Goal: Transaction & Acquisition: Purchase product/service

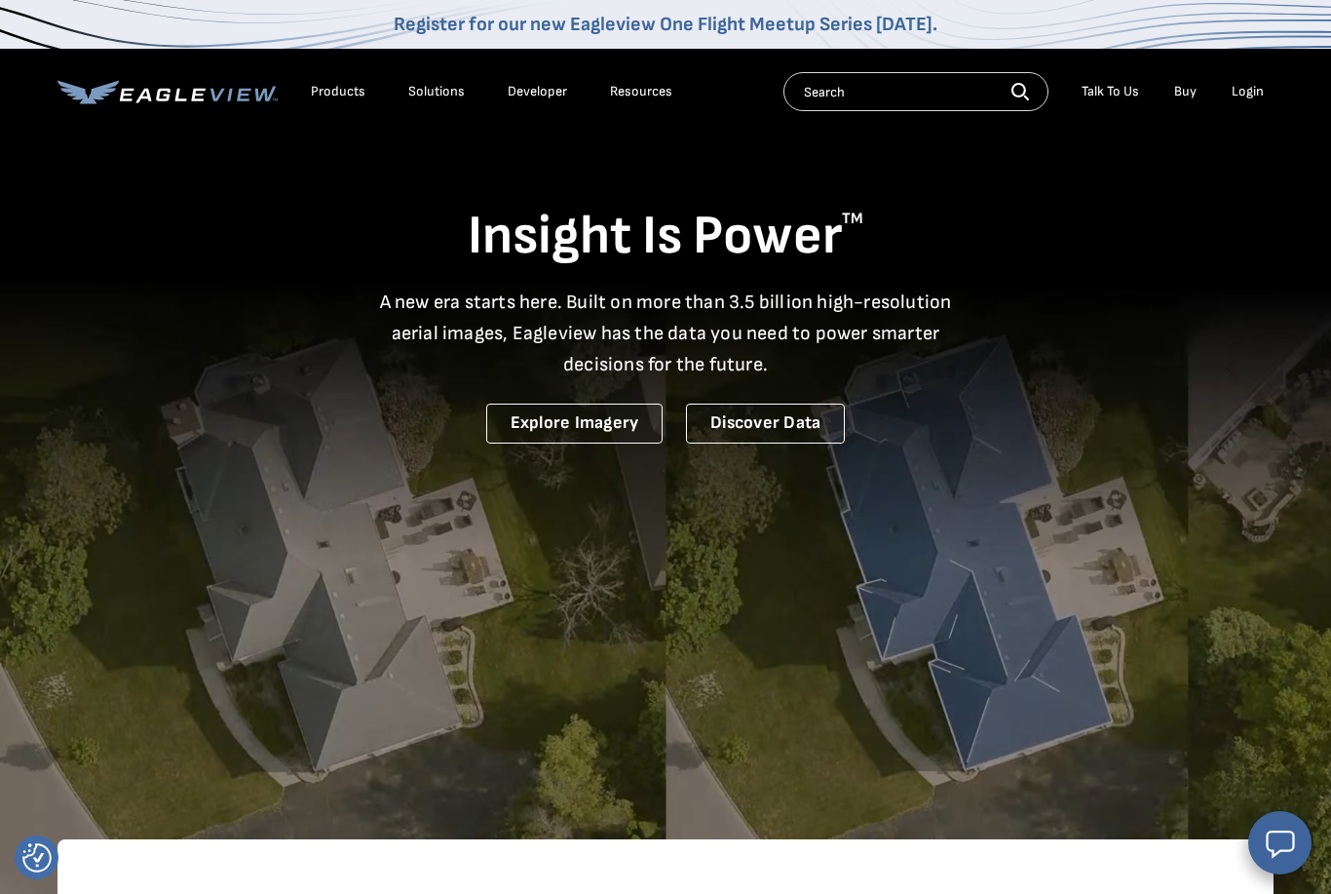
click at [1247, 99] on div "Login" at bounding box center [1248, 92] width 32 height 18
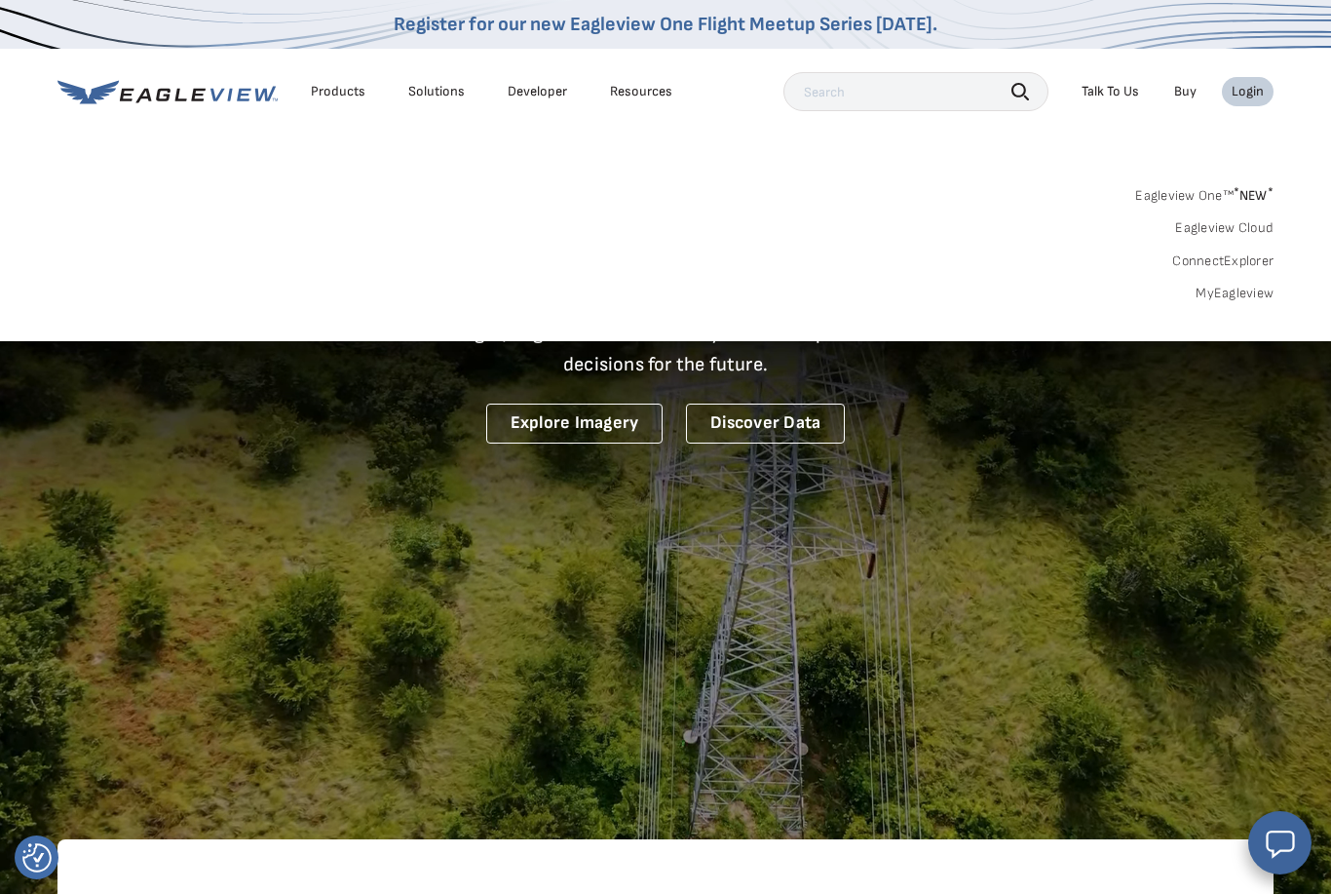
click at [1257, 292] on link "MyEagleview" at bounding box center [1235, 294] width 78 height 18
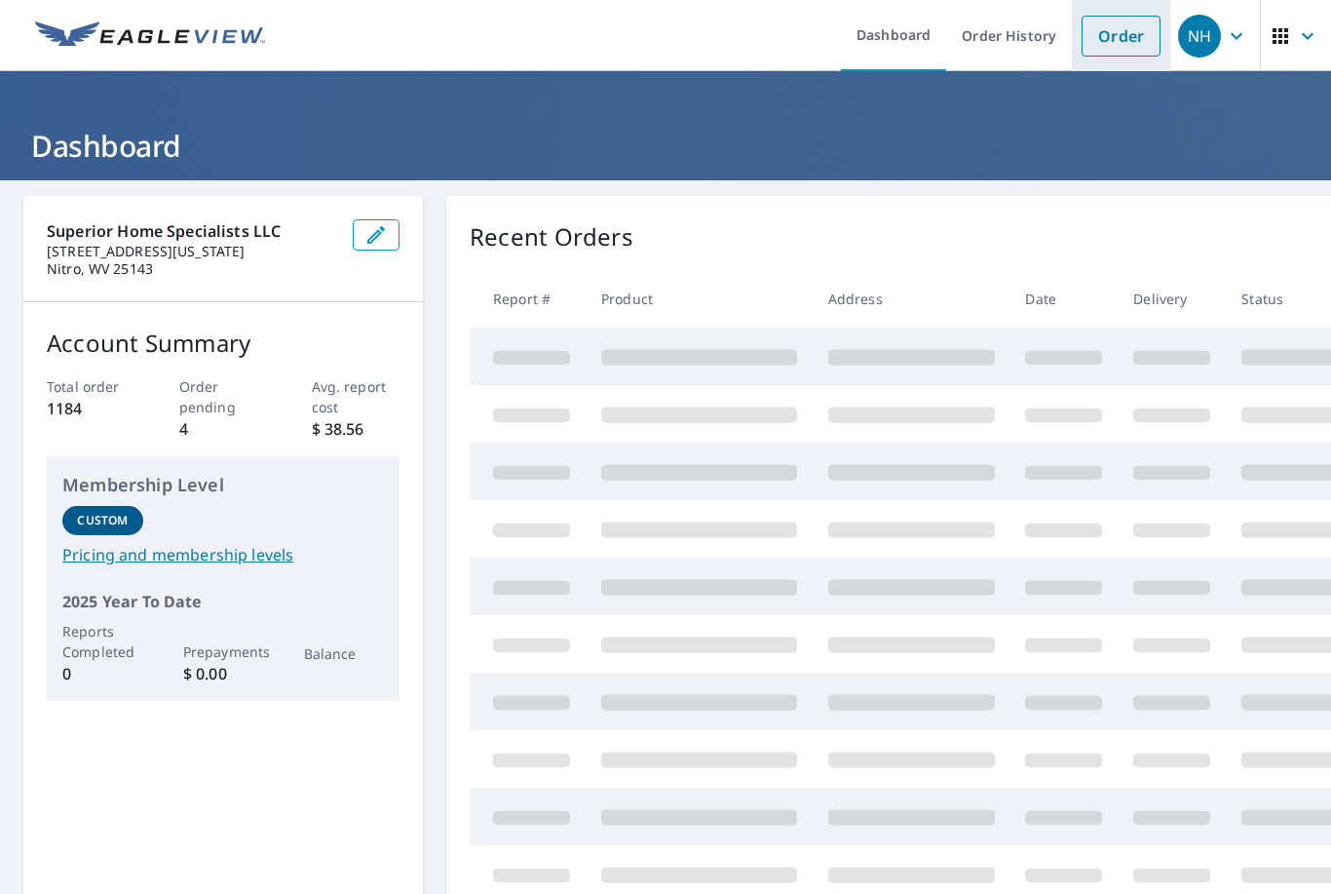
click at [1140, 26] on link "Order" at bounding box center [1121, 36] width 79 height 41
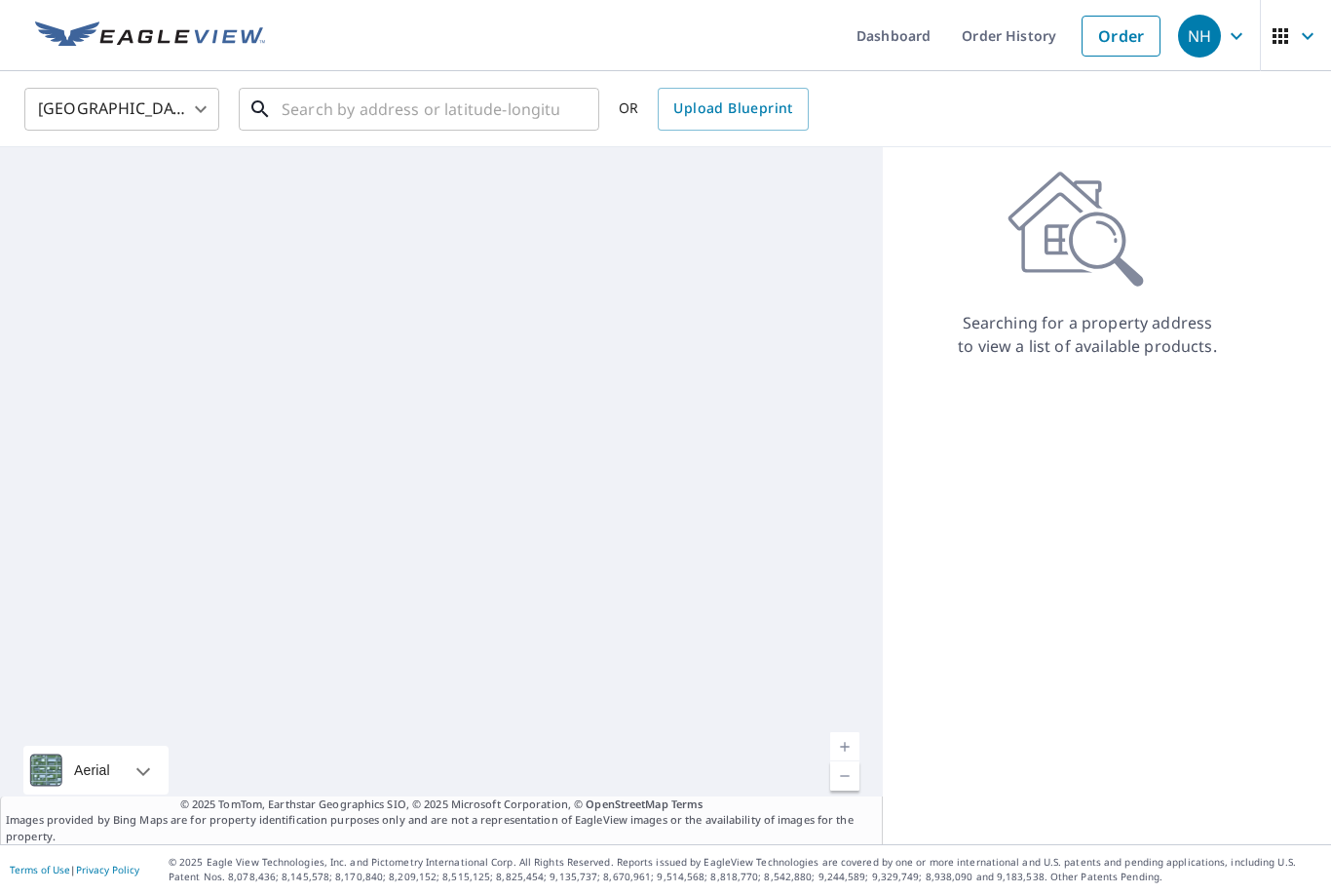
click at [501, 89] on input "text" at bounding box center [421, 109] width 278 height 55
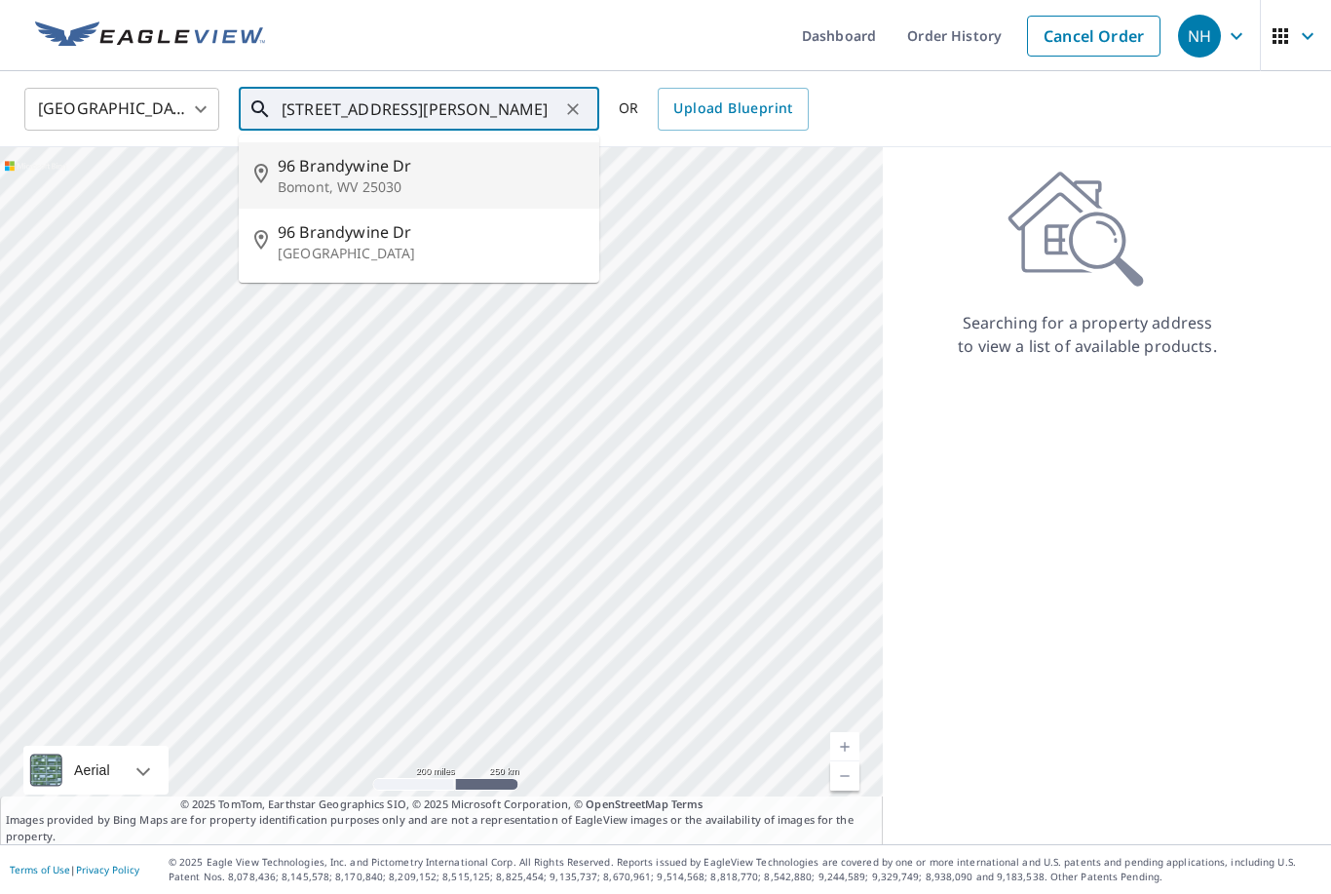
click at [354, 177] on p "Bomont, WV 25030" at bounding box center [431, 186] width 306 height 19
type input "96 Brandywine Dr Bomont, WV 25030"
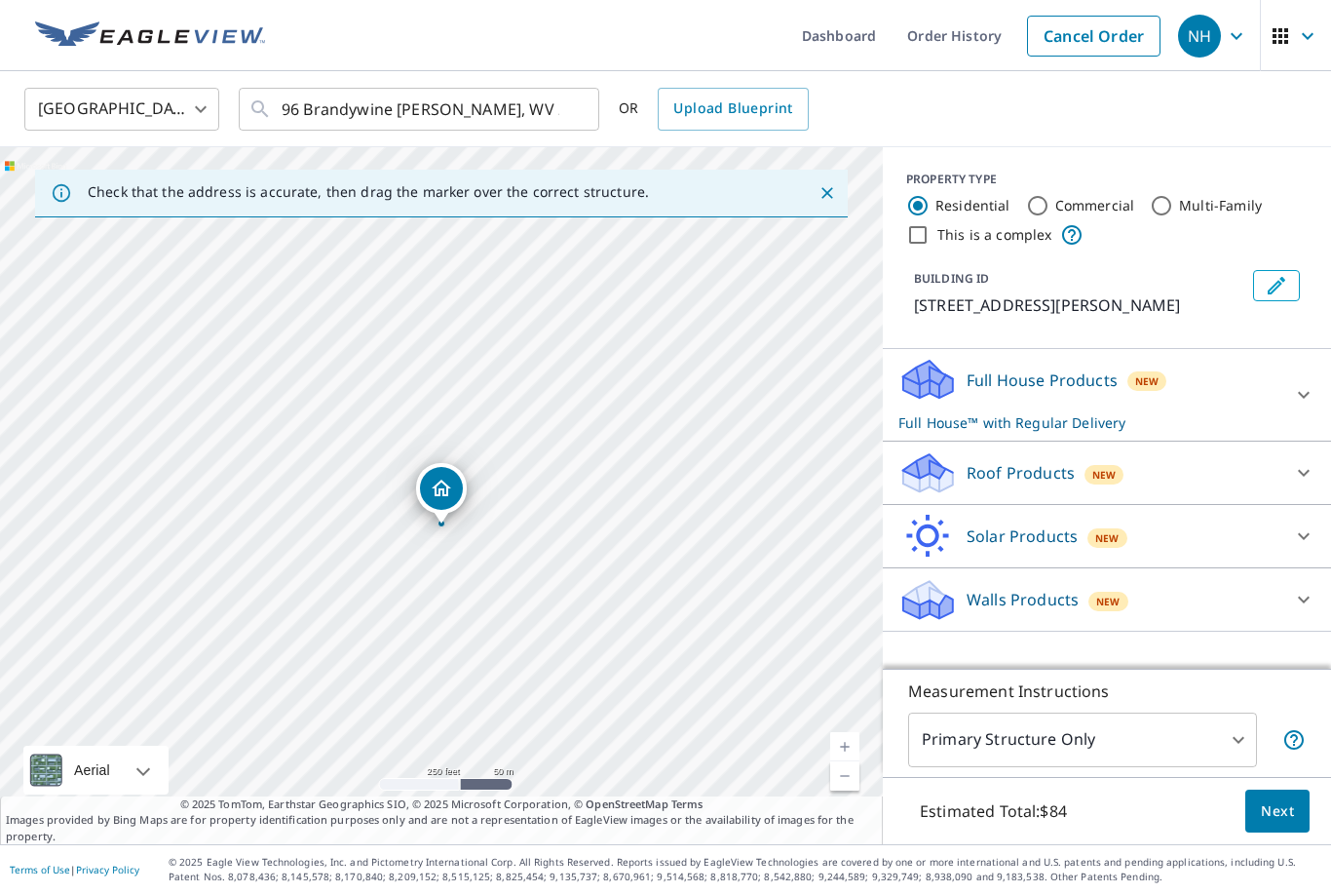
click at [1312, 463] on icon at bounding box center [1303, 472] width 23 height 23
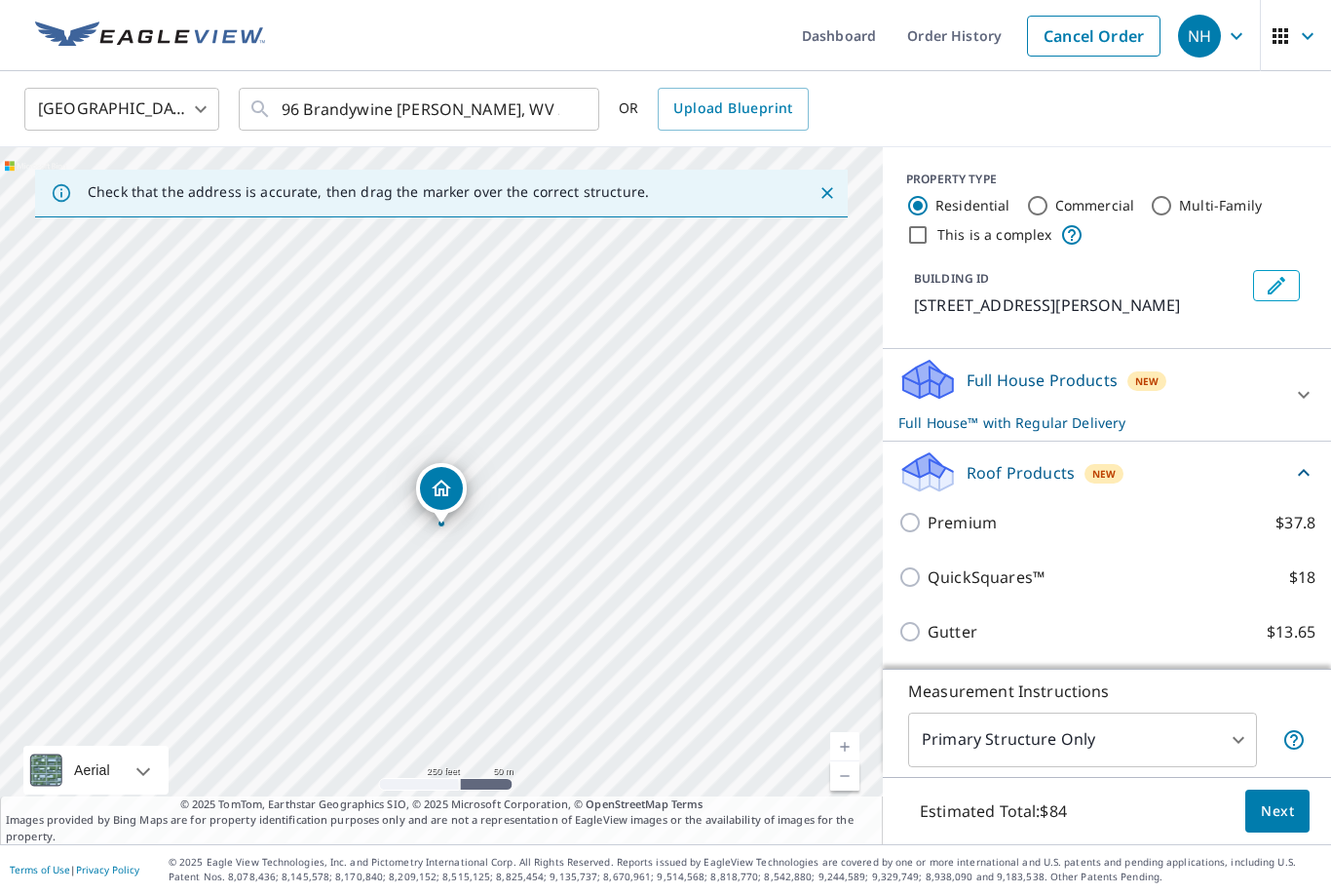
click at [916, 531] on input "Premium $37.8" at bounding box center [912, 522] width 29 height 23
checkbox input "true"
checkbox input "false"
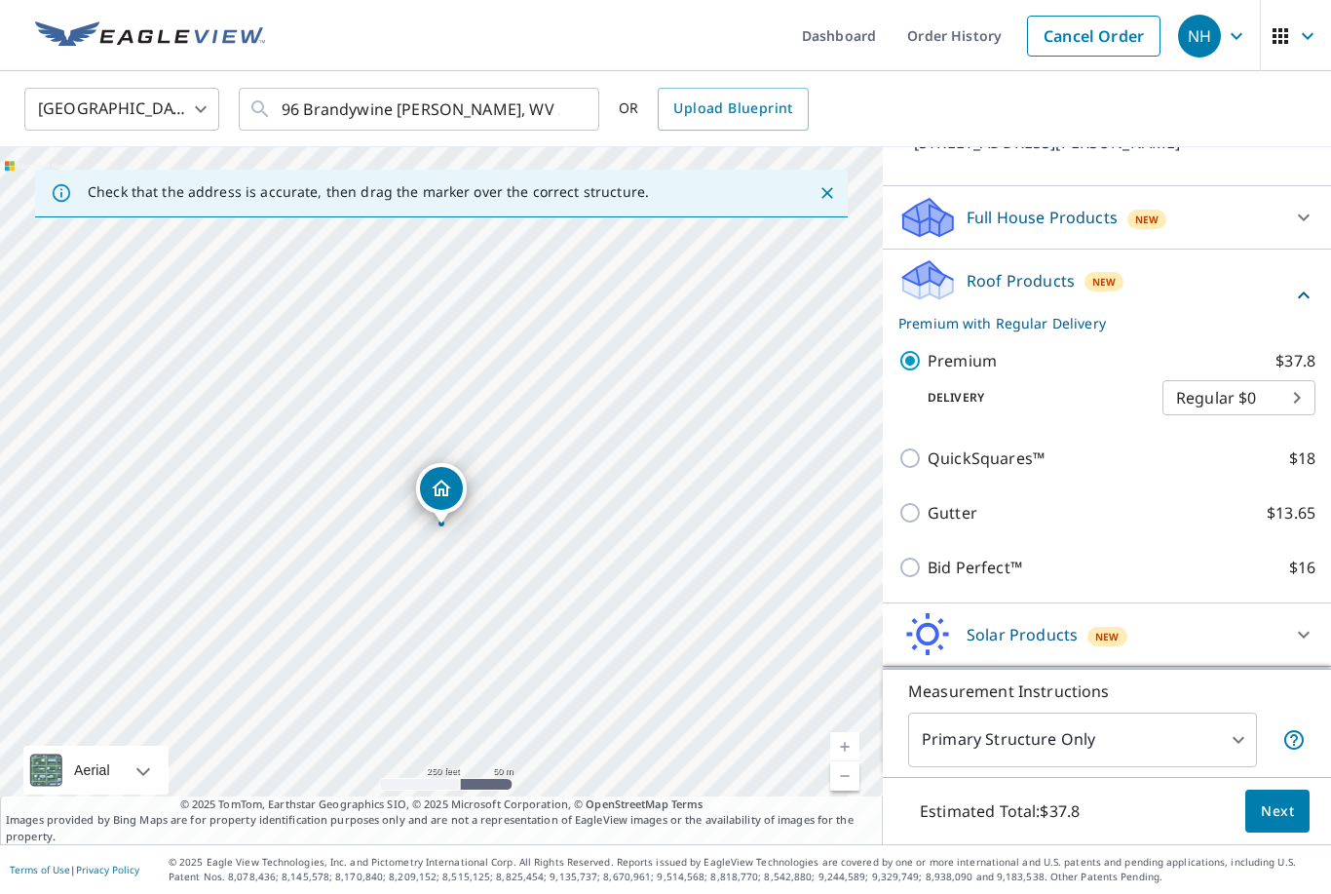
scroll to position [162, 0]
click at [1281, 823] on span "Next" at bounding box center [1277, 811] width 33 height 24
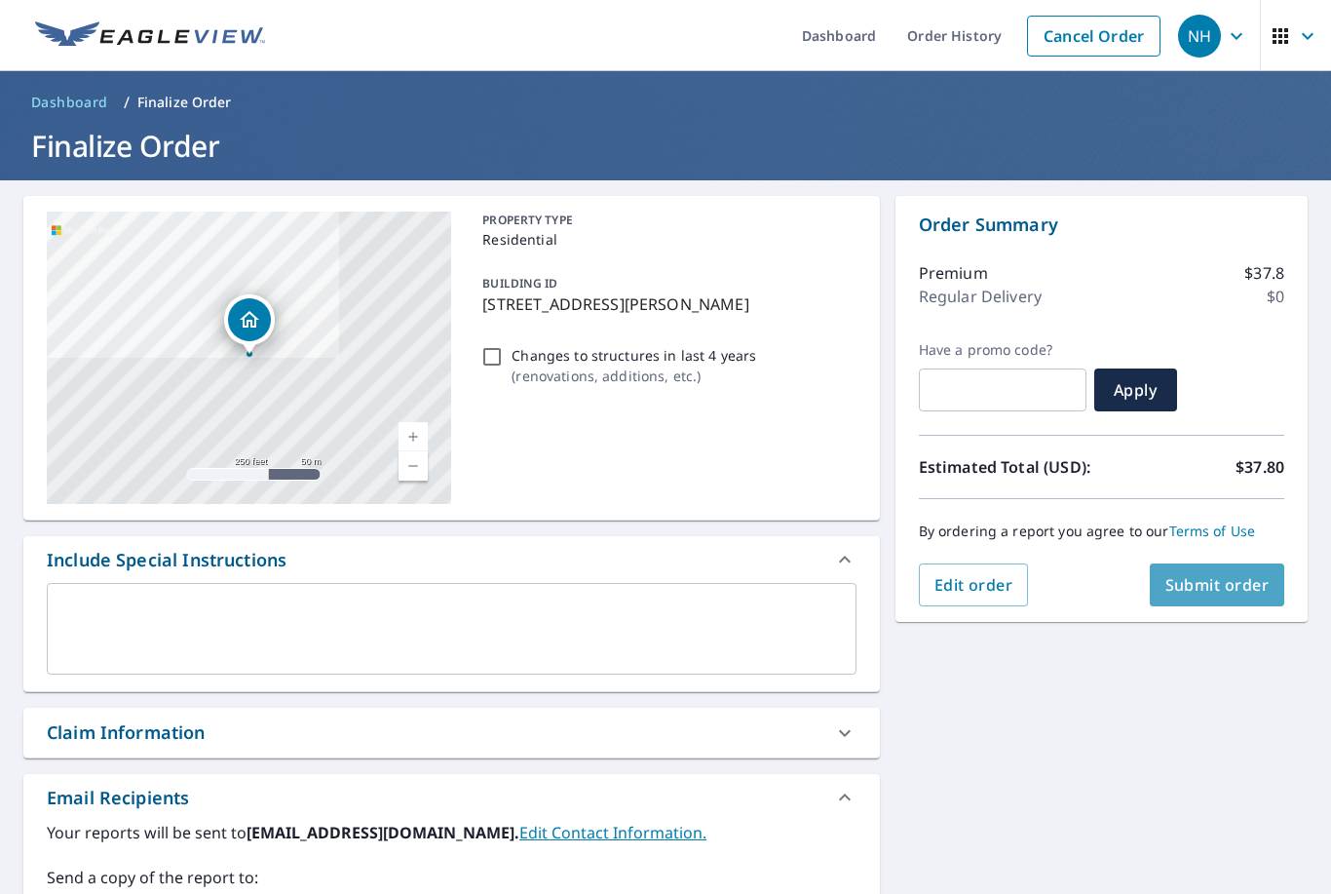
click at [1233, 593] on span "Submit order" at bounding box center [1217, 584] width 104 height 21
checkbox input "true"
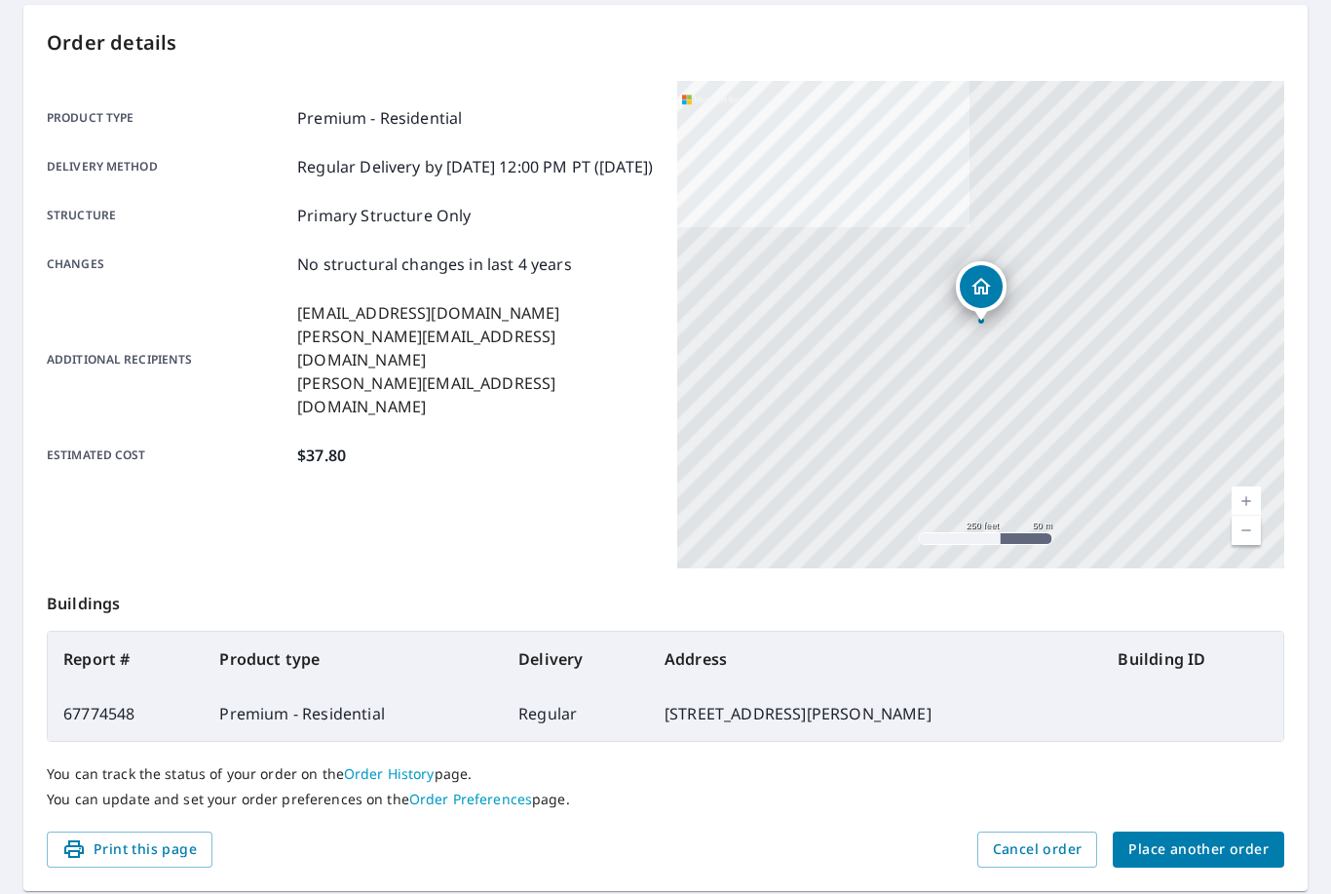
scroll to position [190, 0]
click at [1195, 863] on button "Place another order" at bounding box center [1198, 850] width 171 height 36
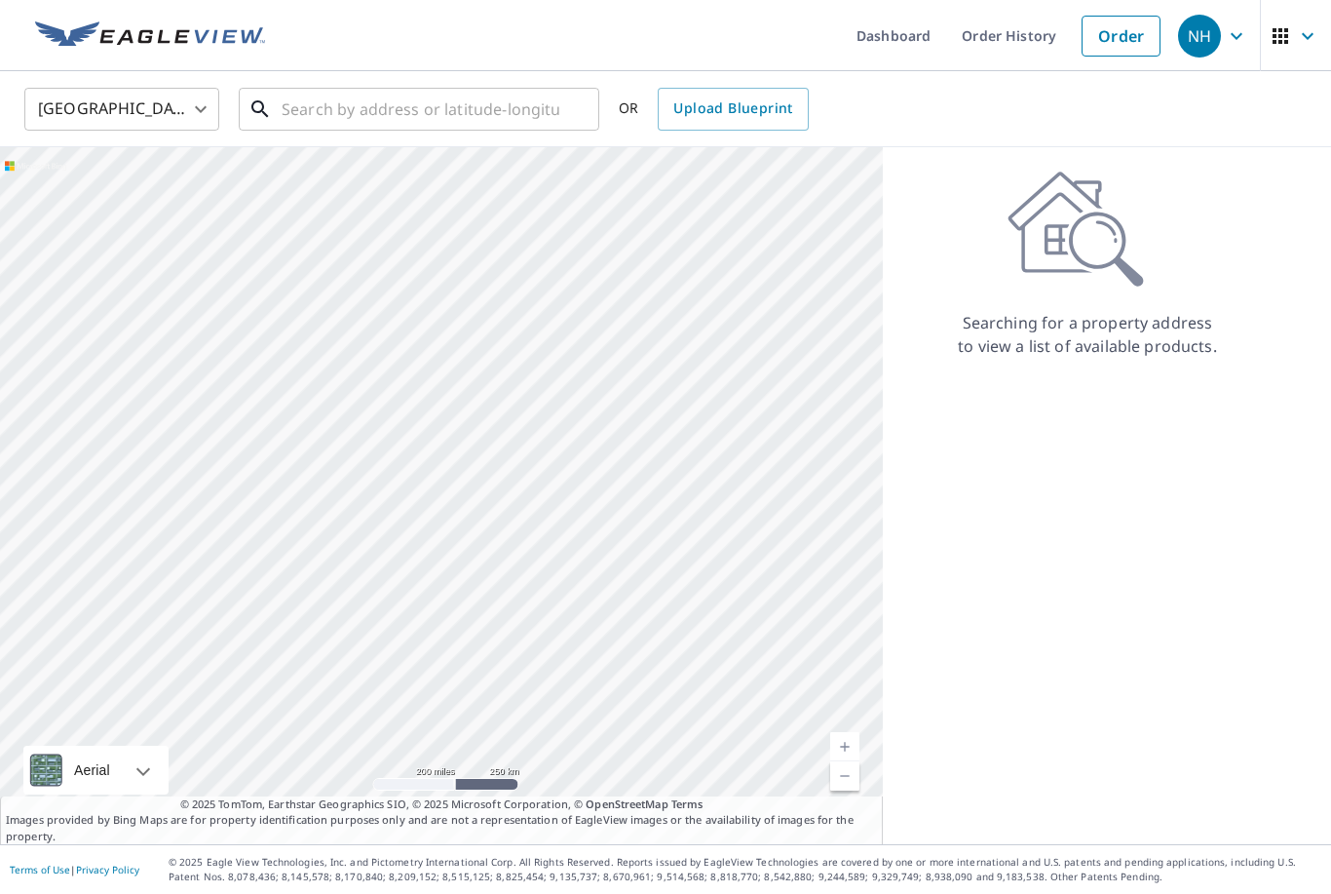
click at [455, 114] on input "text" at bounding box center [421, 109] width 278 height 55
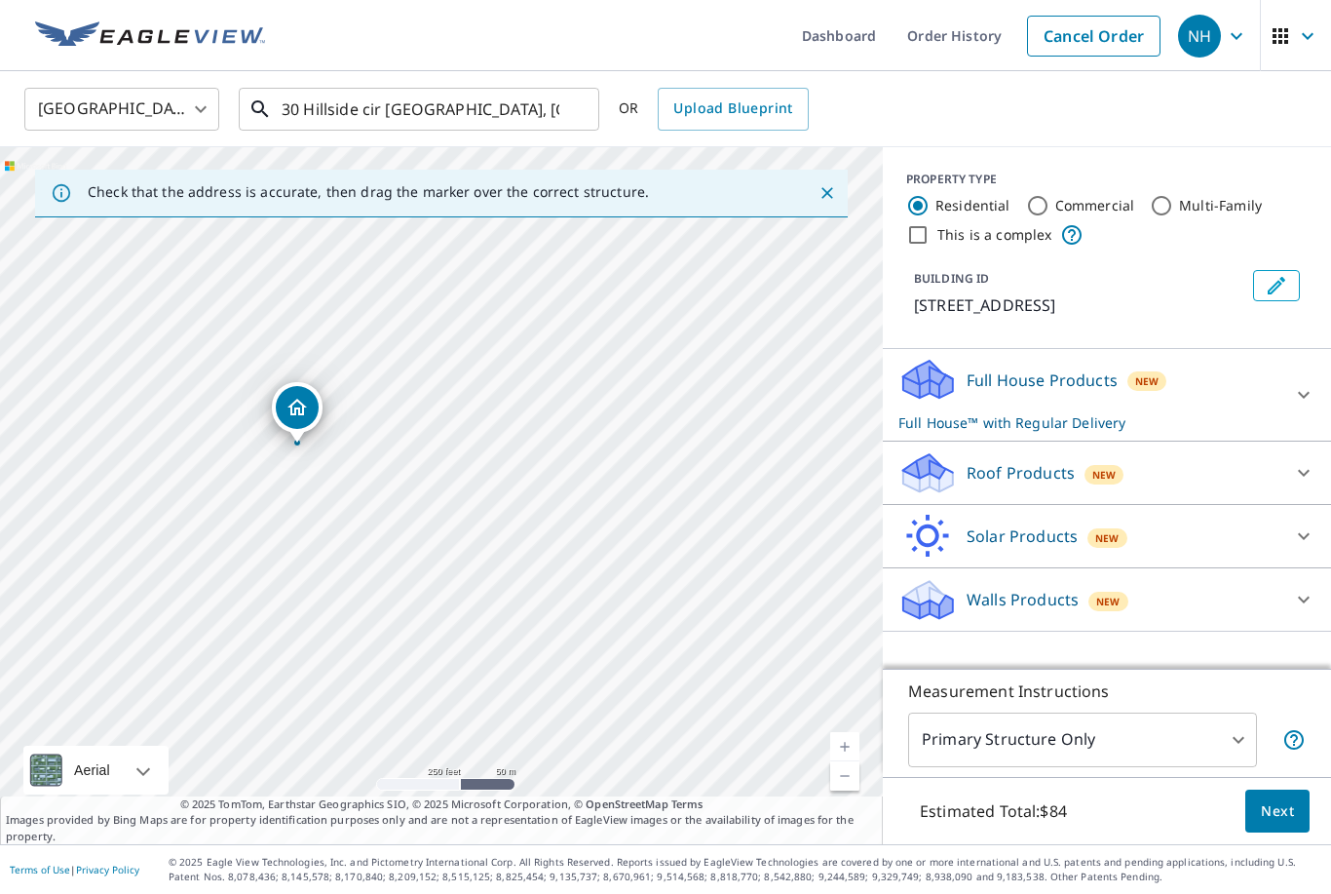
click at [545, 104] on input "30 Hillside cir Teays Valley, WV" at bounding box center [421, 109] width 278 height 55
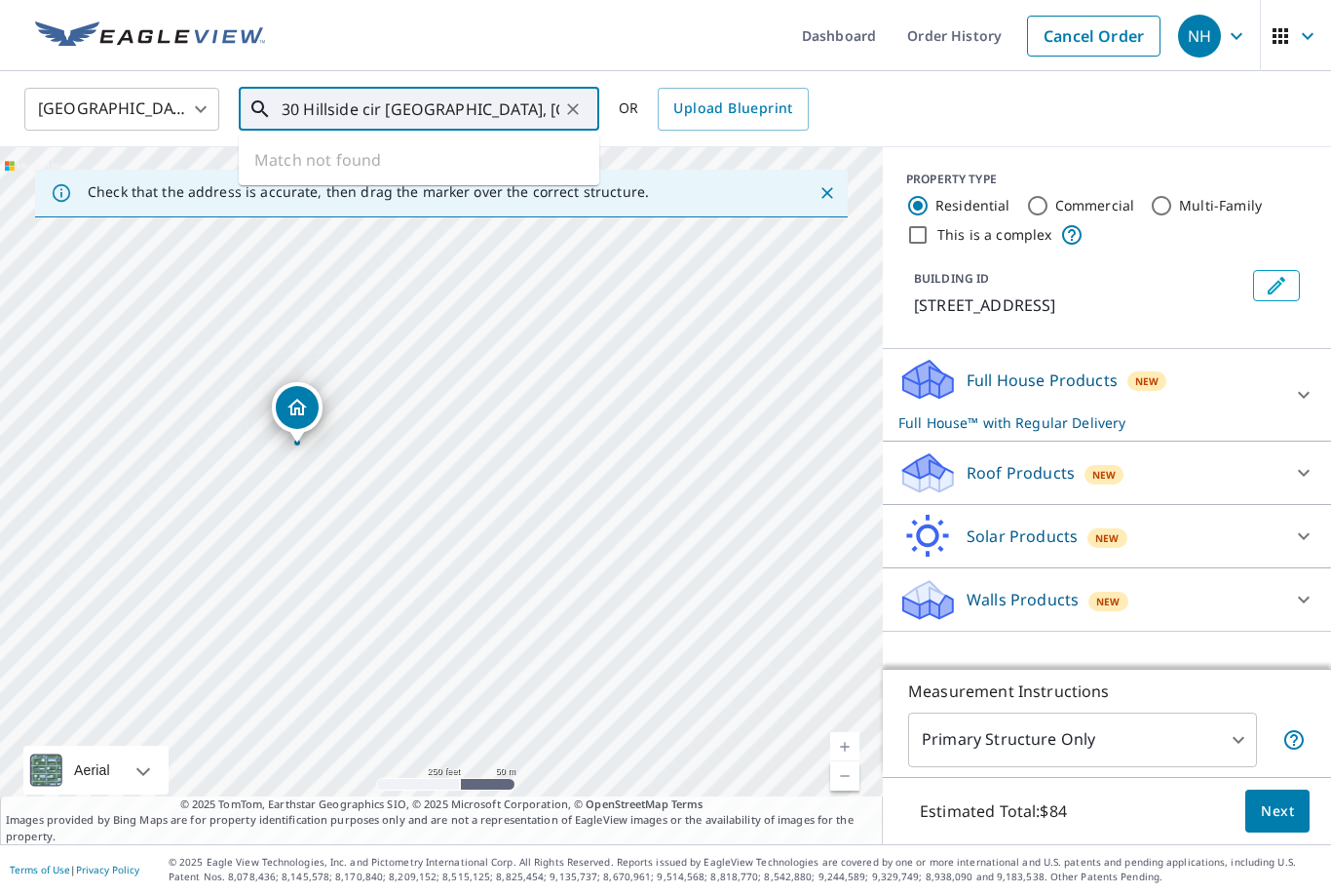
type input "30 Hillside cir Teays Valley, WV"
click at [575, 117] on icon "Clear" at bounding box center [572, 108] width 19 height 19
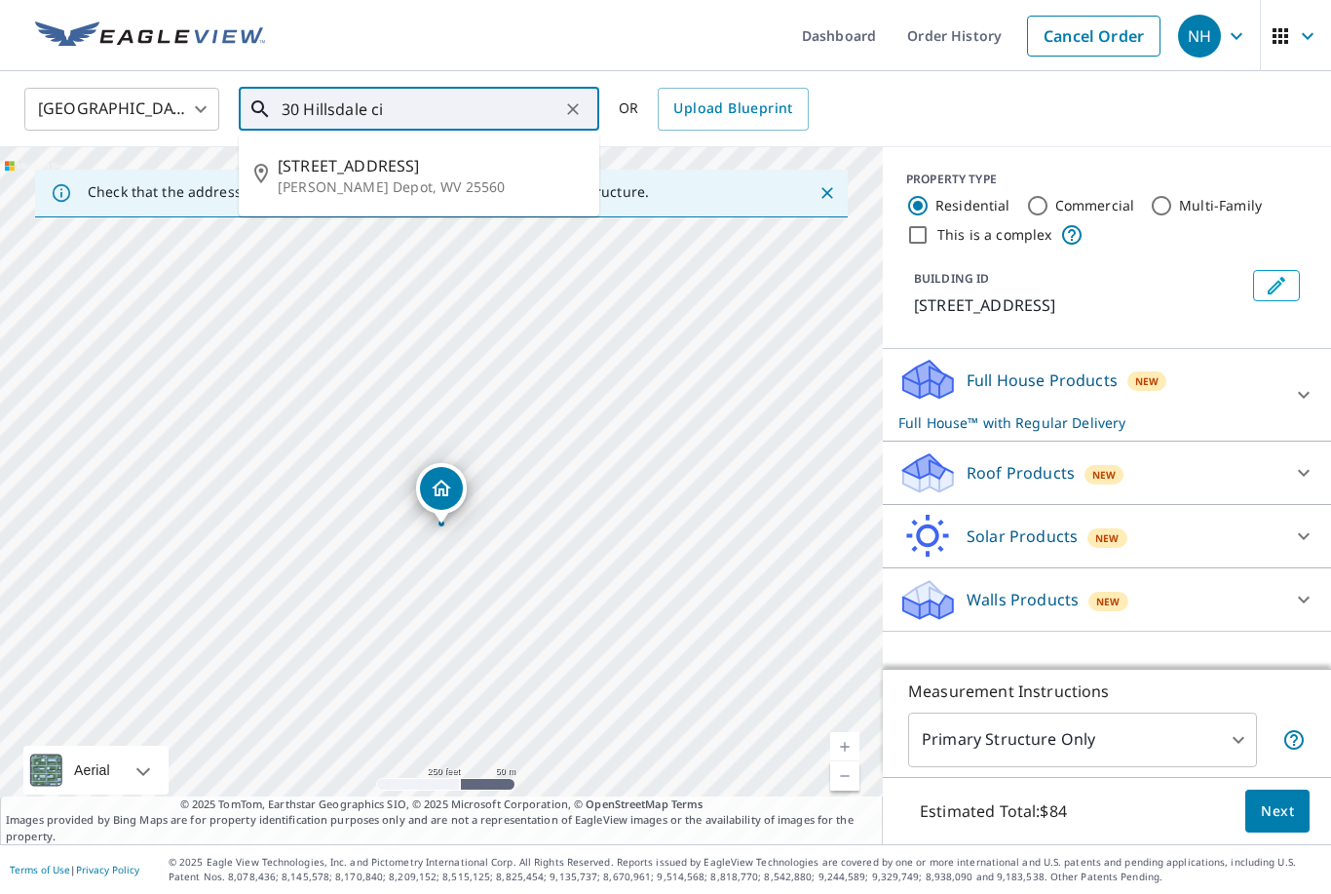
click at [382, 188] on p "Scott Depot, WV 25560" at bounding box center [431, 186] width 306 height 19
type input "30 Hillsdale Cir Scott Depot, WV 25560"
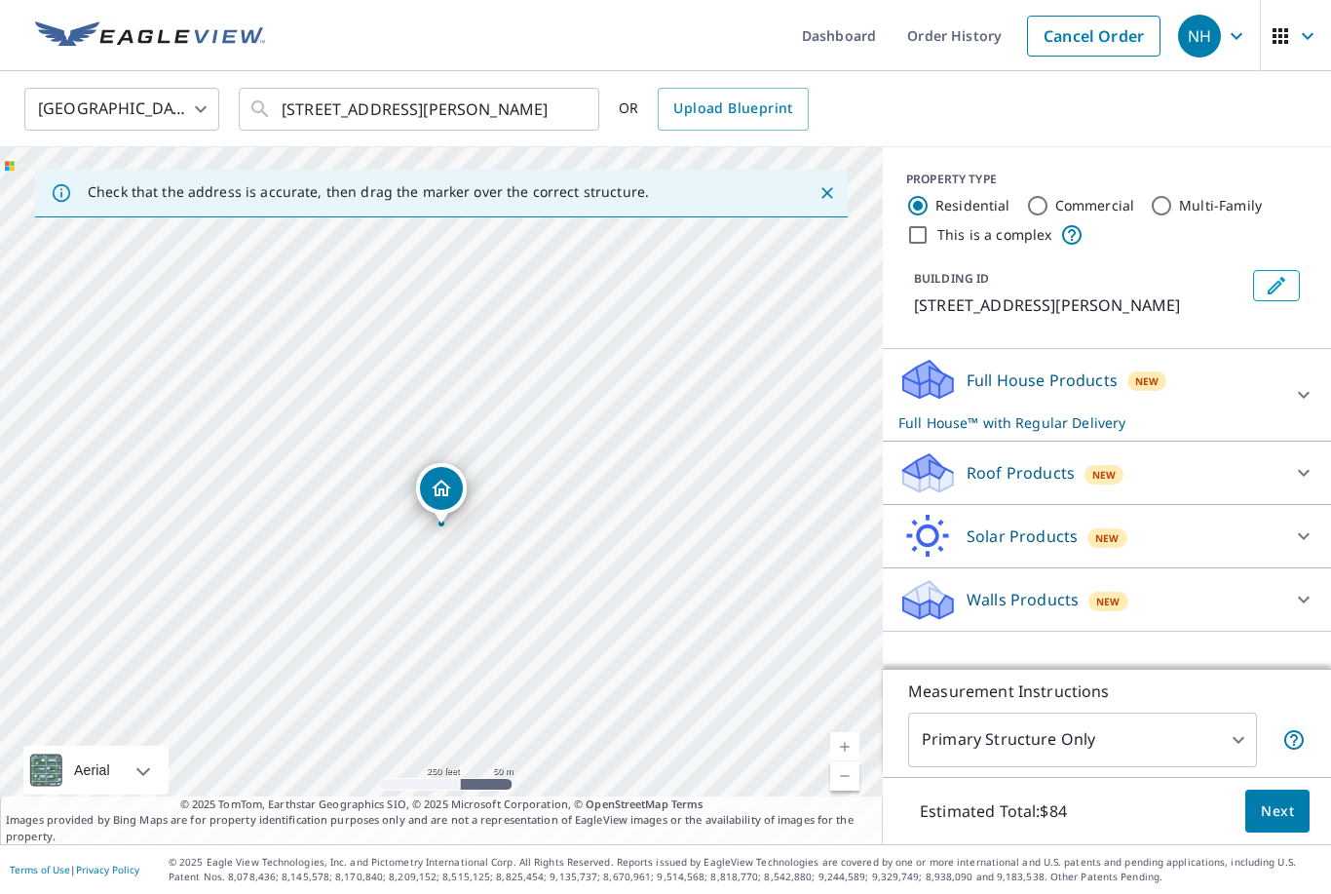
click at [849, 761] on link "Current Level 17, Zoom In" at bounding box center [844, 746] width 29 height 29
click at [1314, 471] on icon at bounding box center [1303, 472] width 23 height 23
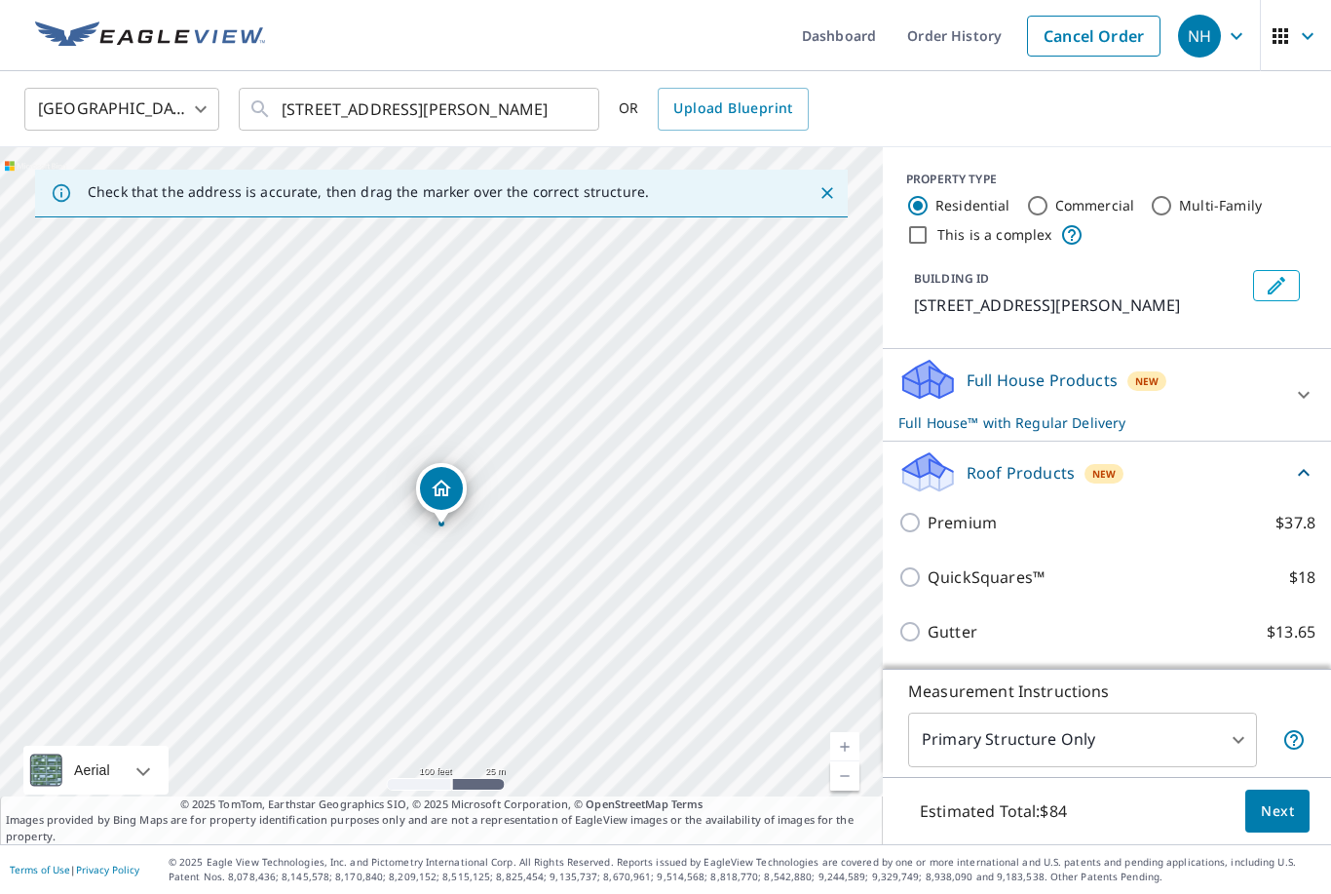
click at [910, 525] on input "Premium $37.8" at bounding box center [912, 522] width 29 height 23
checkbox input "true"
checkbox input "false"
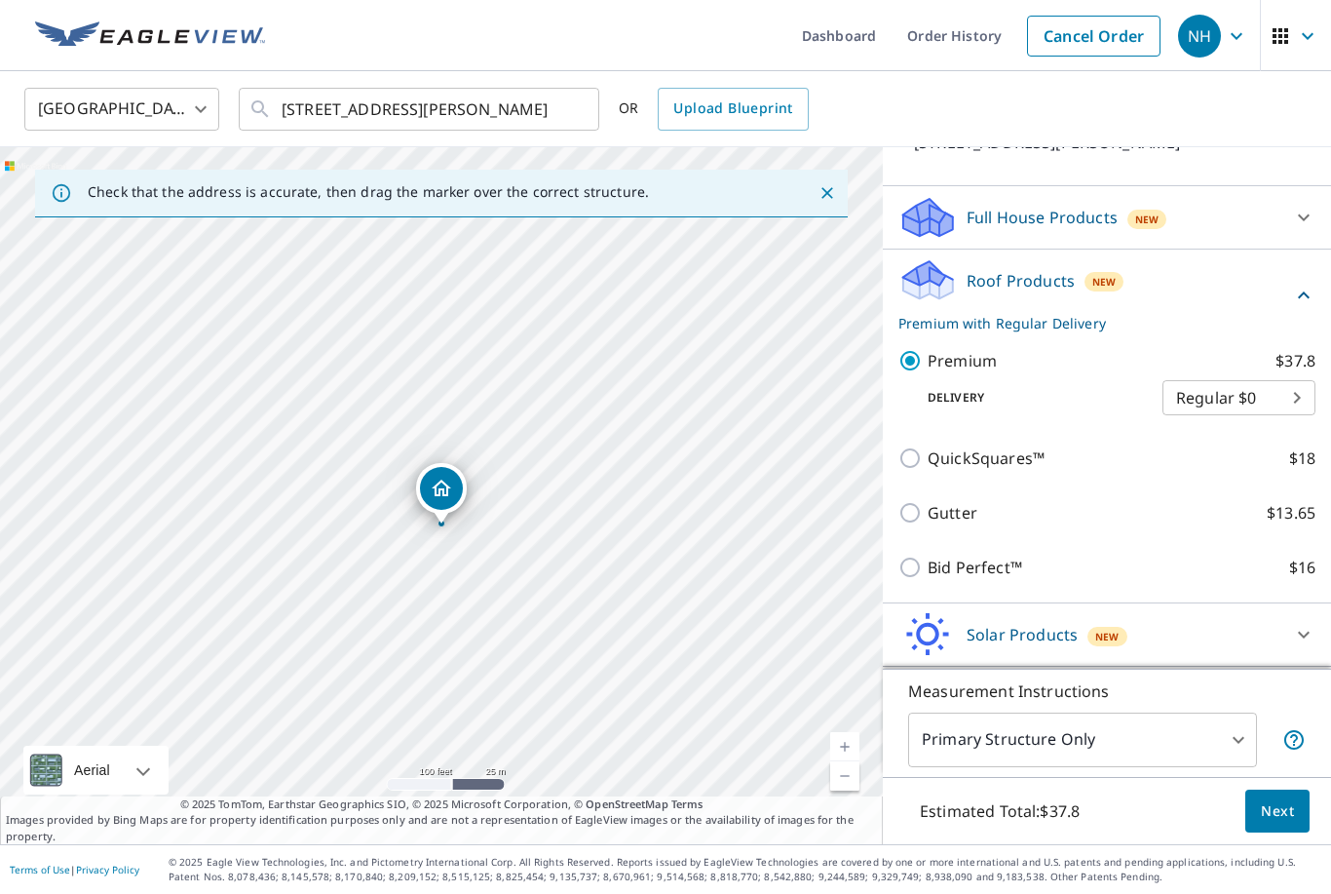
scroll to position [162, 0]
click at [1284, 823] on span "Next" at bounding box center [1277, 811] width 33 height 24
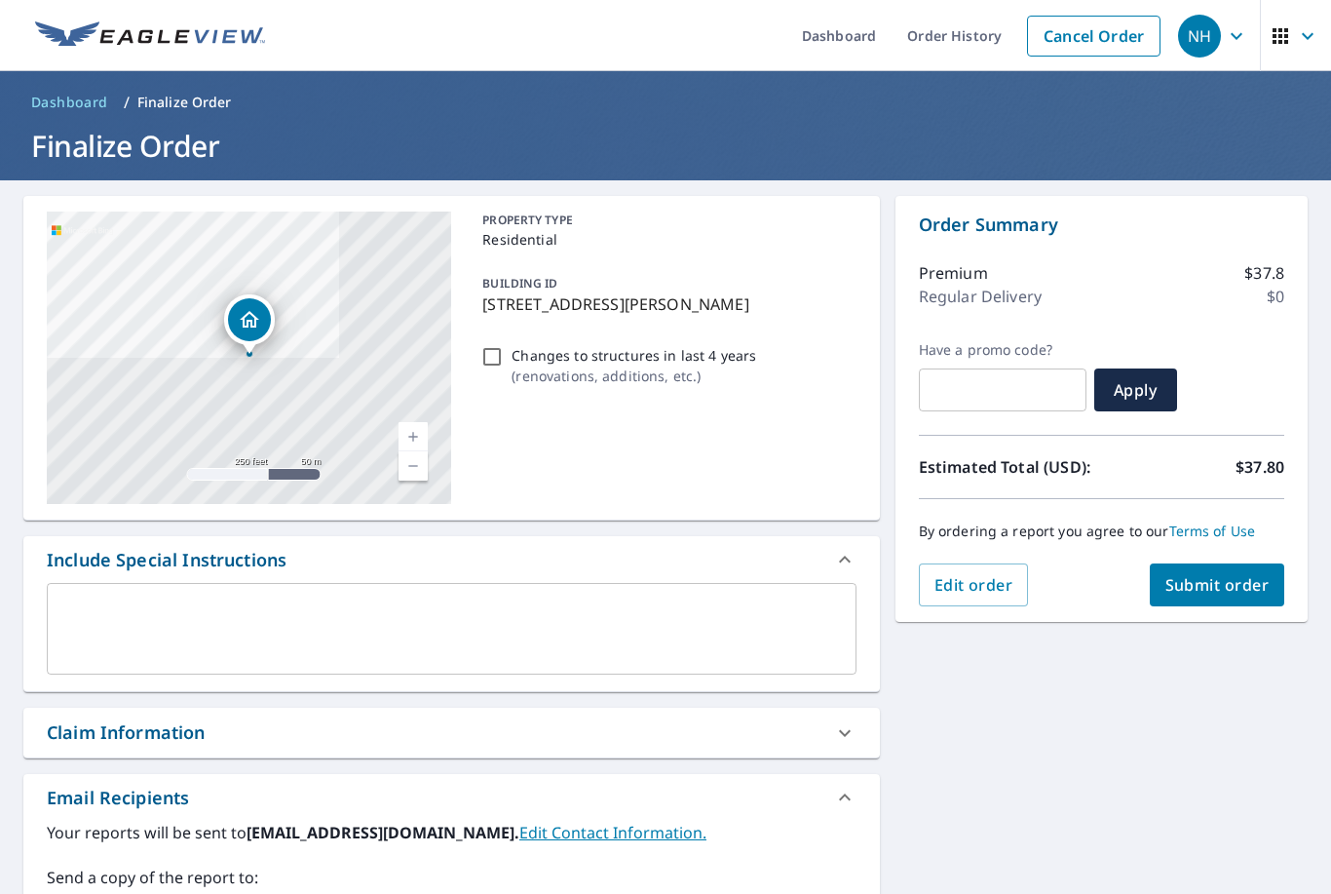
click at [1268, 588] on span "Submit order" at bounding box center [1217, 584] width 104 height 21
checkbox input "true"
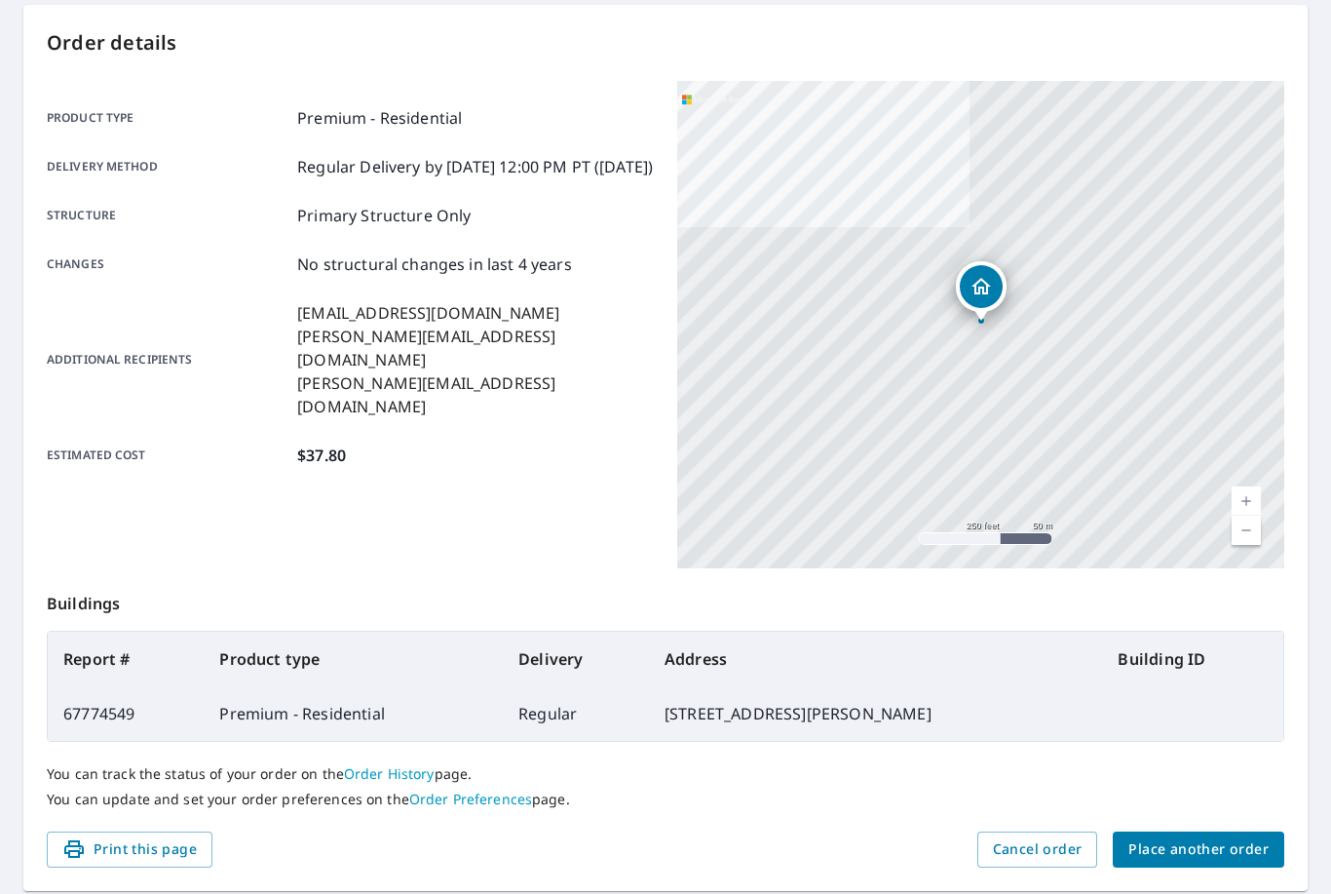
scroll to position [190, 0]
click at [1178, 858] on span "Place another order" at bounding box center [1198, 850] width 140 height 24
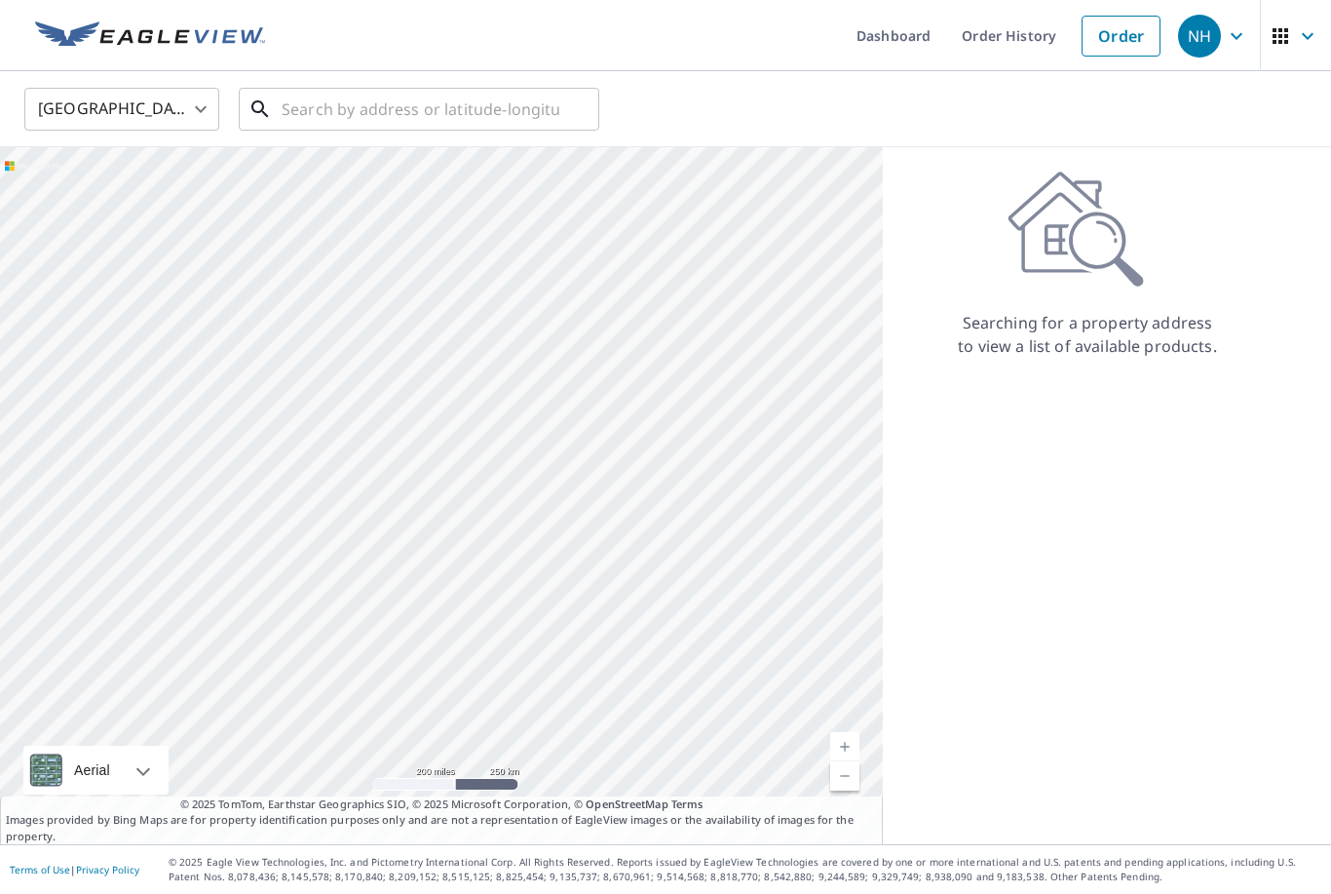
click at [454, 112] on input "text" at bounding box center [421, 109] width 278 height 55
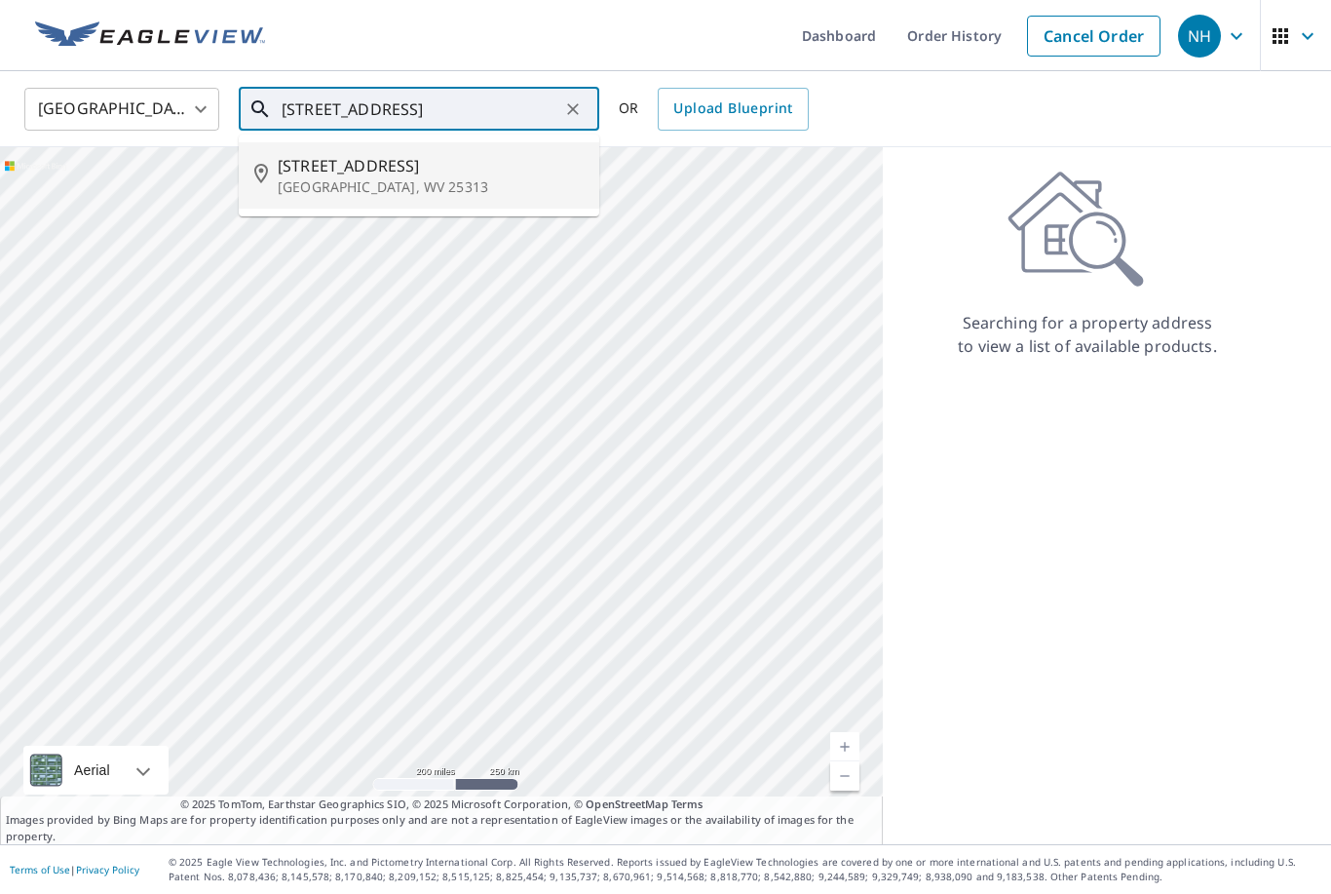
click at [405, 171] on span "5449 Sandhurst Ln" at bounding box center [431, 165] width 306 height 23
type input "5449 Sandhurst Ln Charleston, WV 25313"
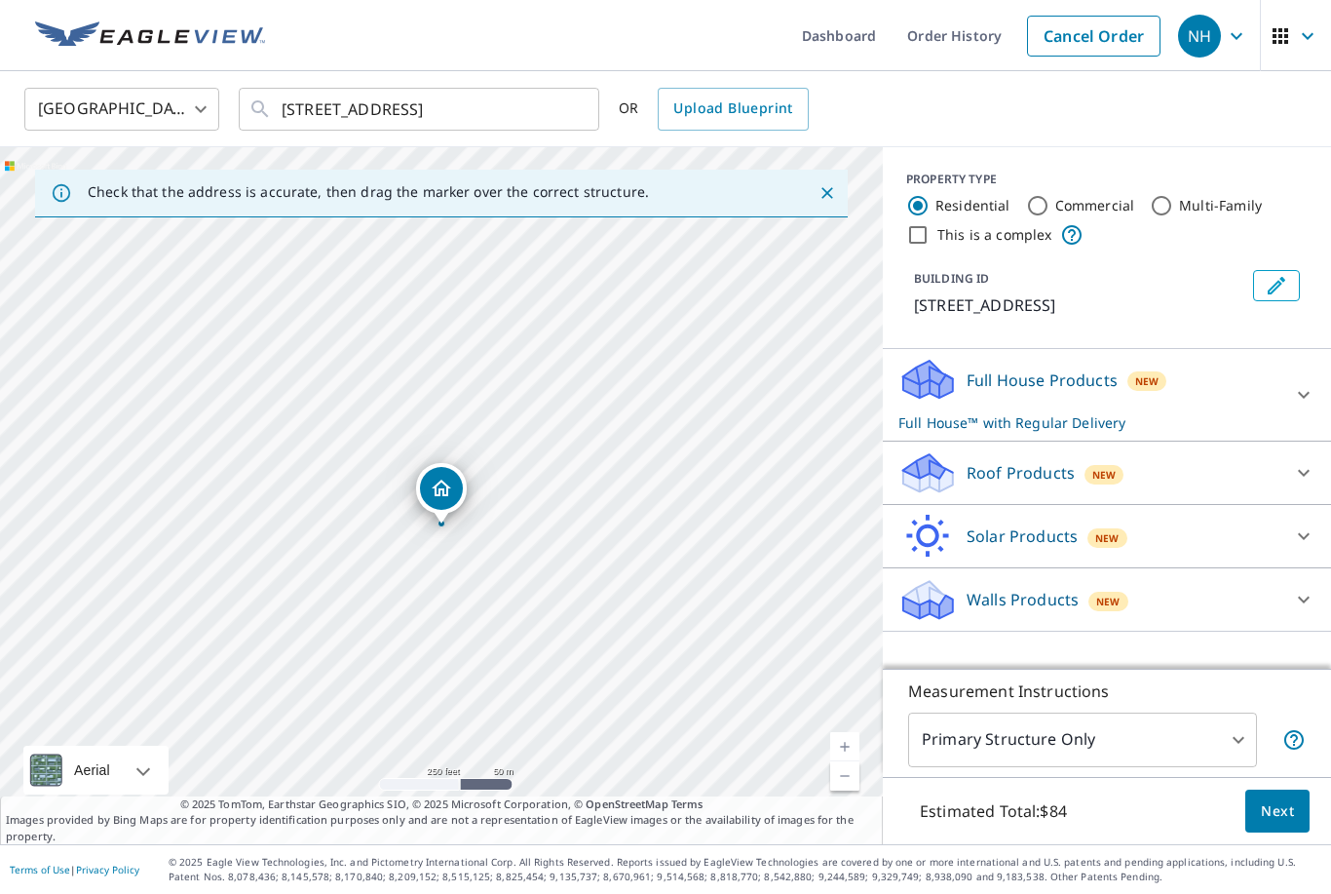
click at [1296, 468] on icon at bounding box center [1303, 472] width 23 height 23
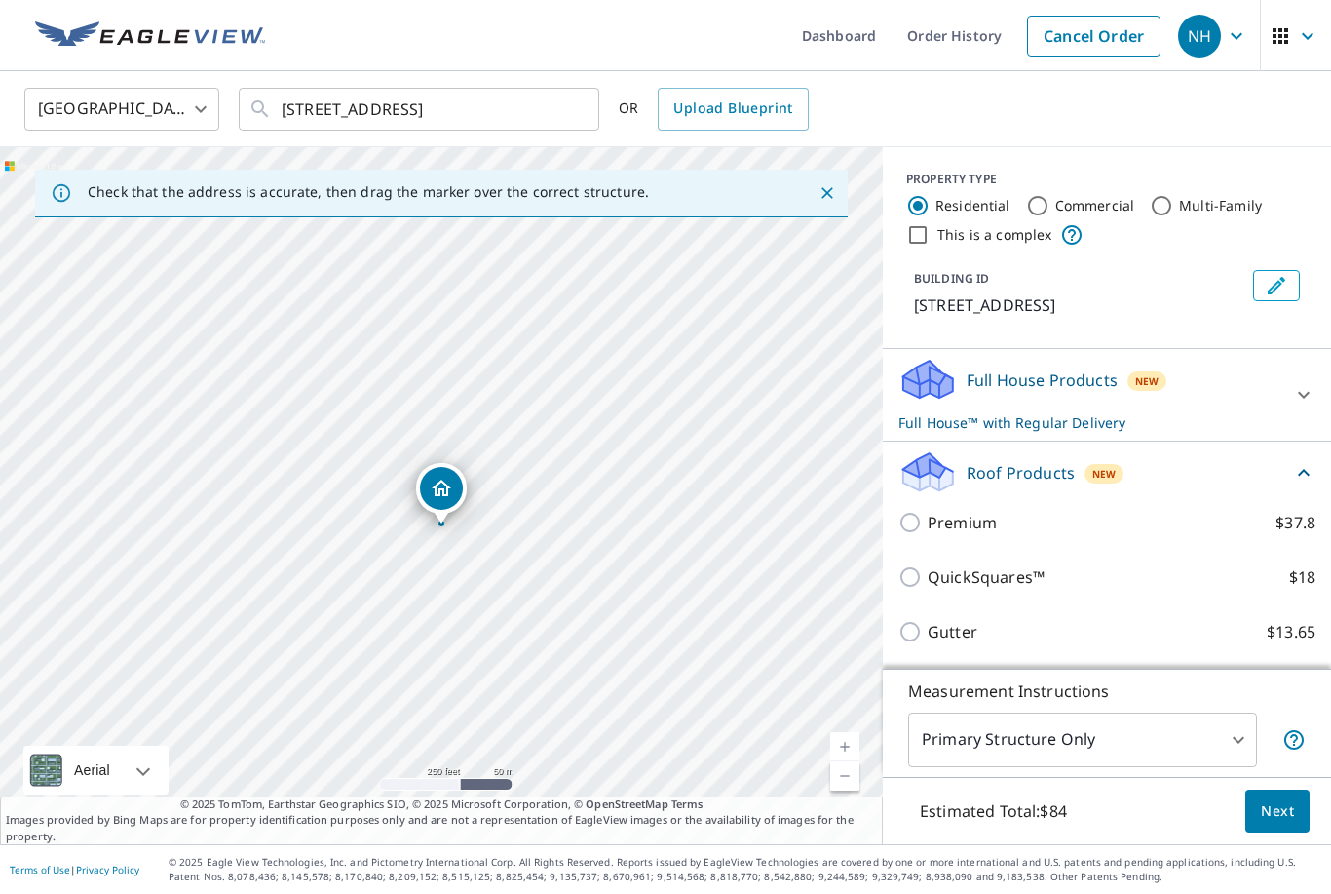
click at [927, 526] on input "Premium $37.8" at bounding box center [912, 522] width 29 height 23
checkbox input "true"
checkbox input "false"
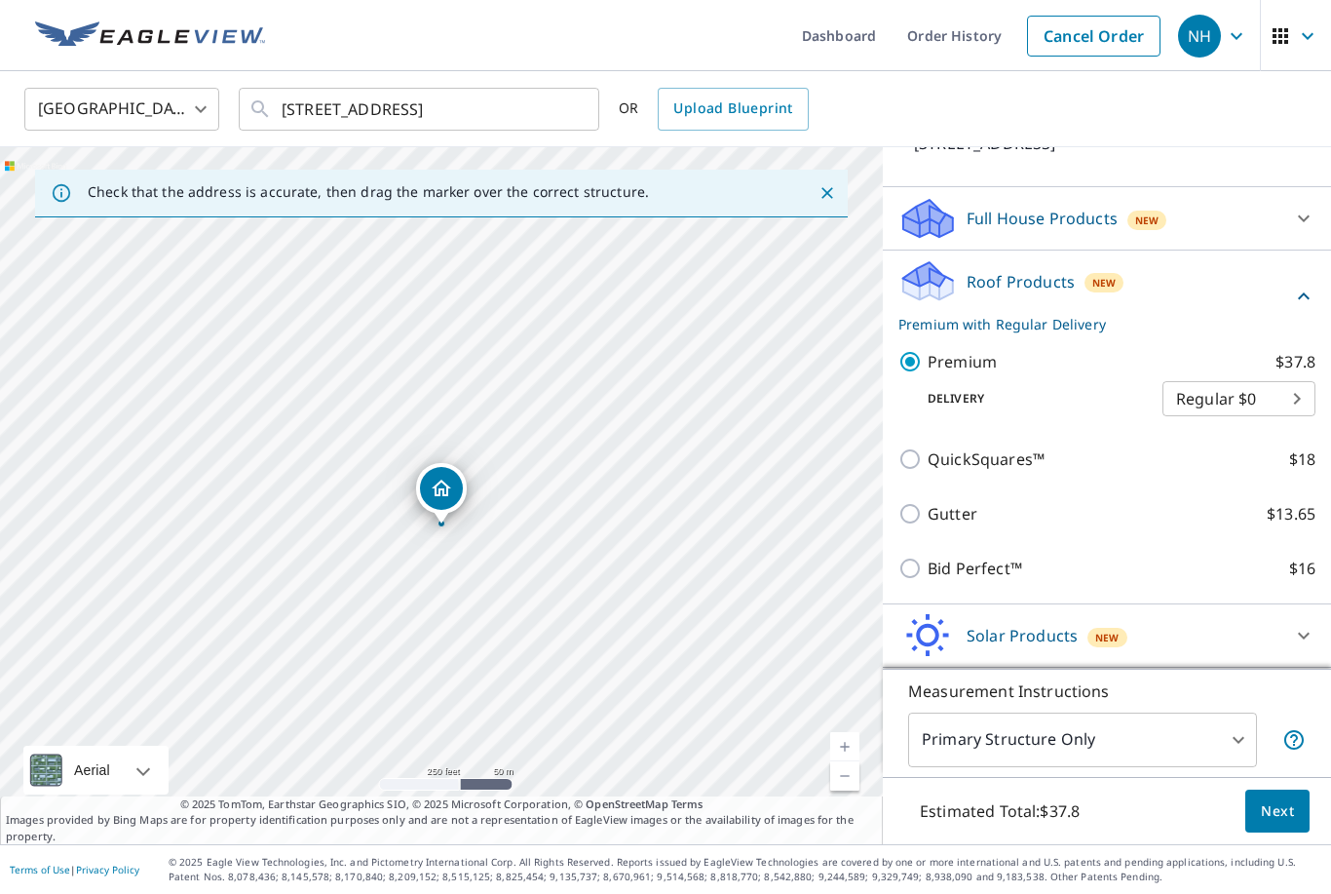
scroll to position [62, 0]
click at [1295, 813] on button "Next" at bounding box center [1277, 811] width 64 height 44
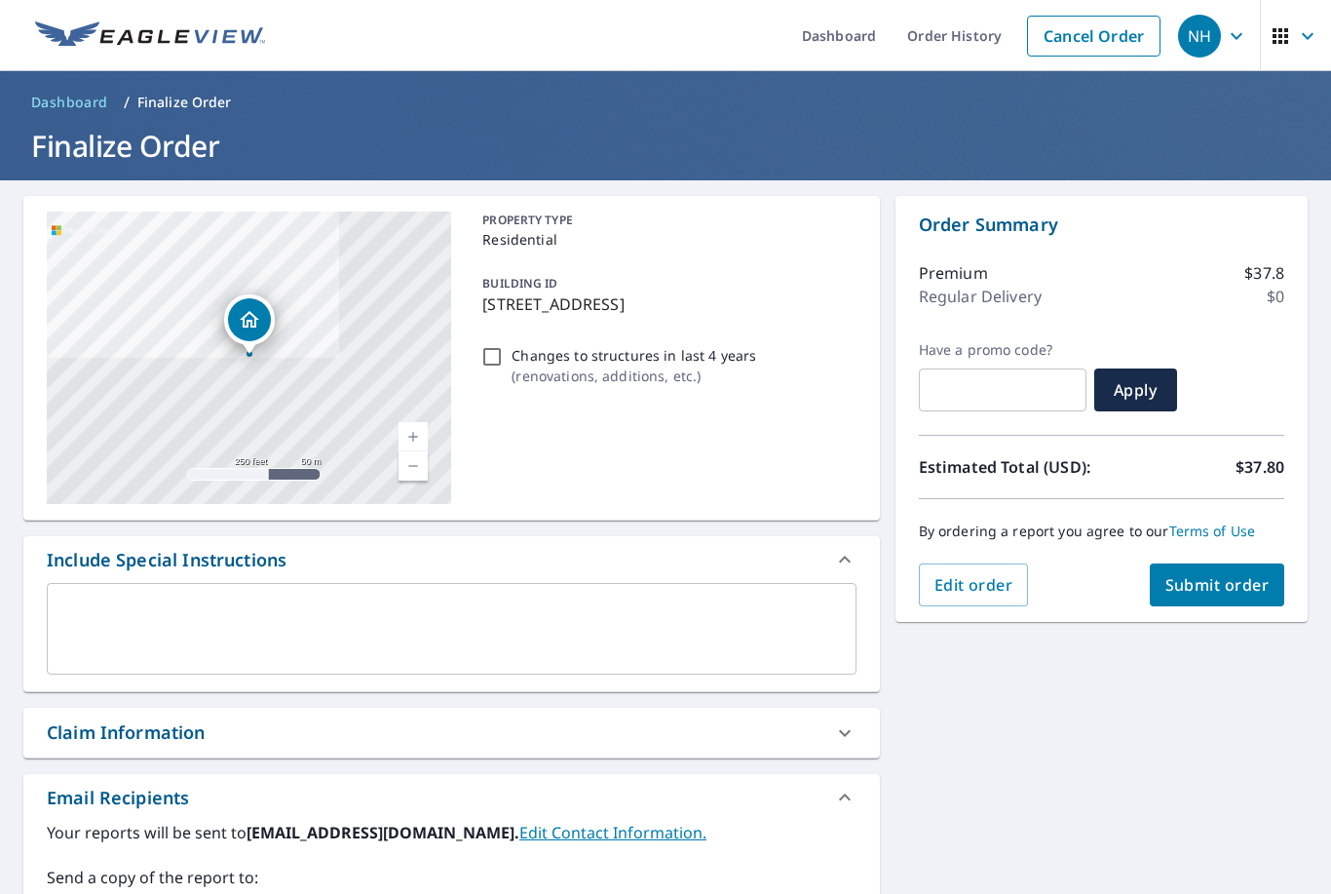
click at [1259, 574] on span "Submit order" at bounding box center [1217, 584] width 104 height 21
checkbox input "true"
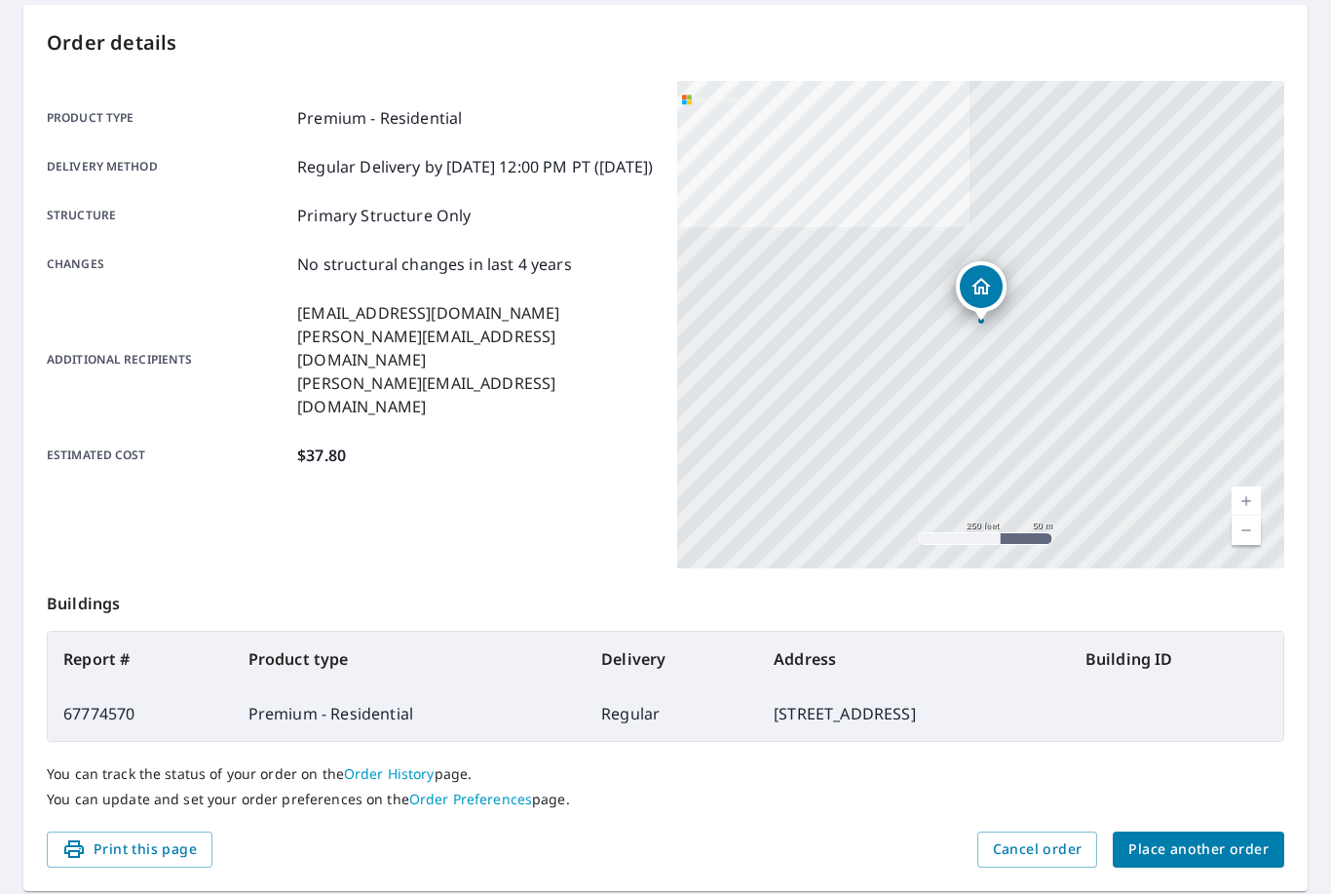
scroll to position [190, 0]
click at [1237, 838] on span "Place another order" at bounding box center [1198, 850] width 140 height 24
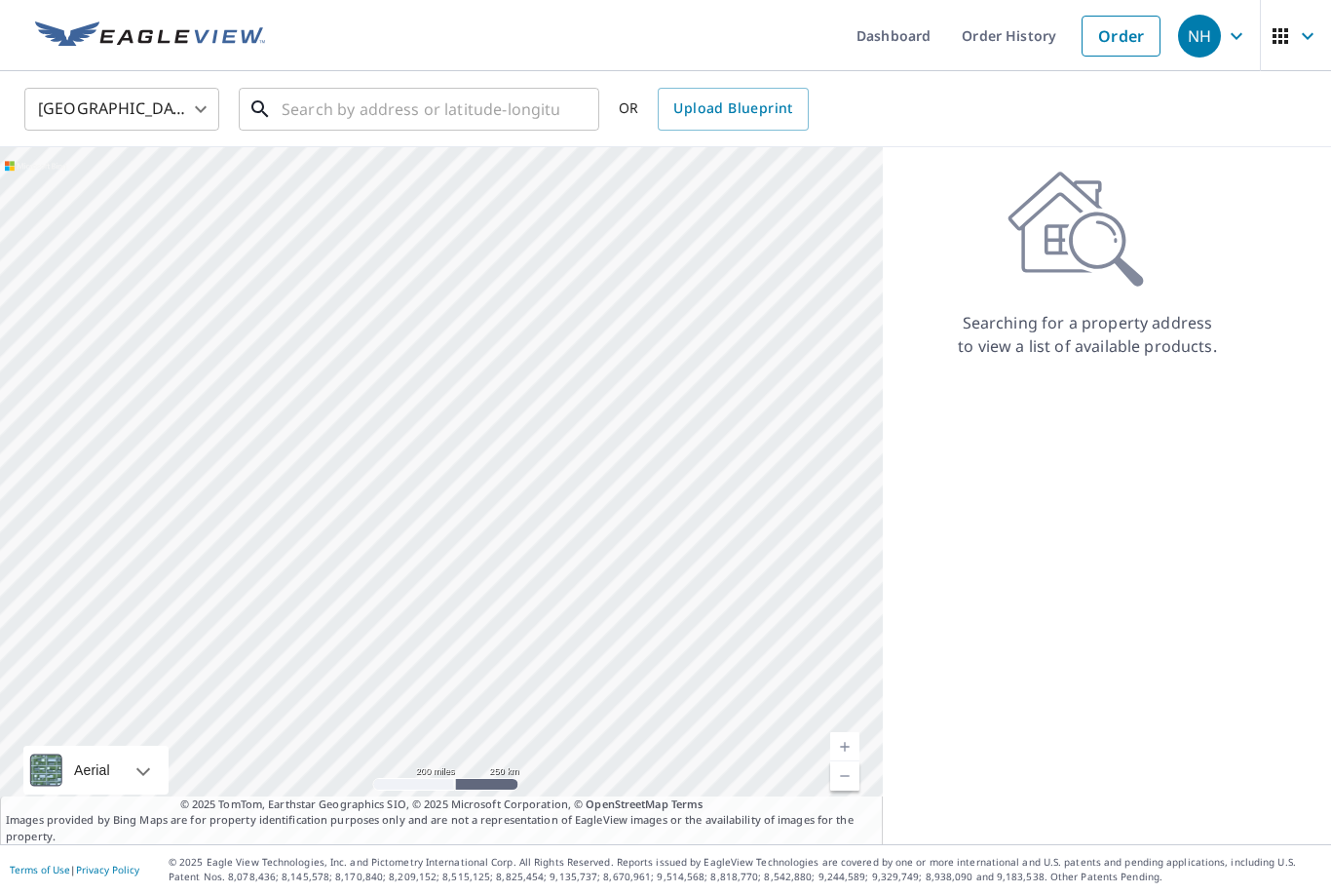
click at [470, 82] on input "text" at bounding box center [421, 109] width 278 height 55
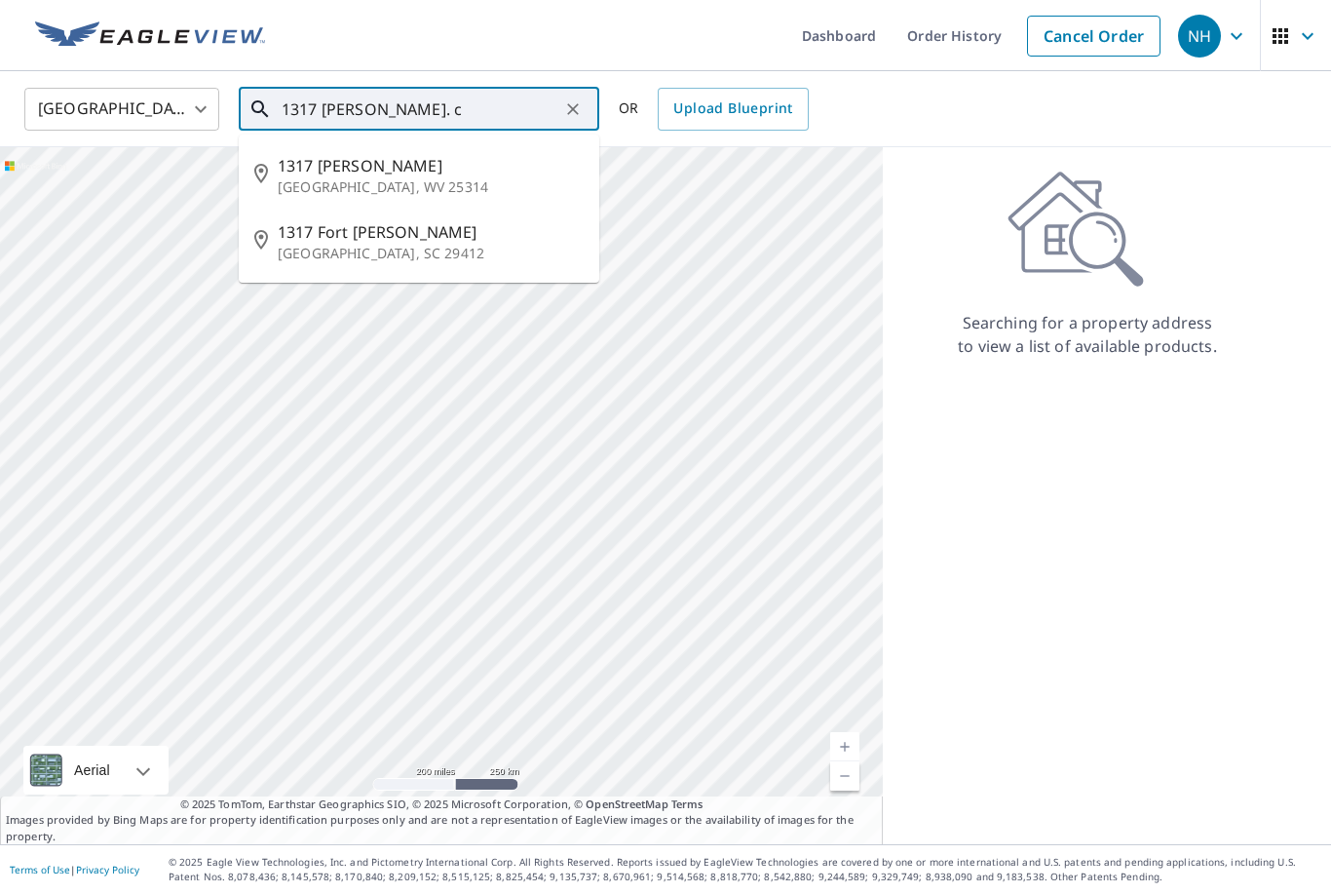
click at [469, 177] on p "Charleston, WV 25314" at bounding box center [431, 186] width 306 height 19
type input "1317 Johnson Rd Charleston, WV 25314"
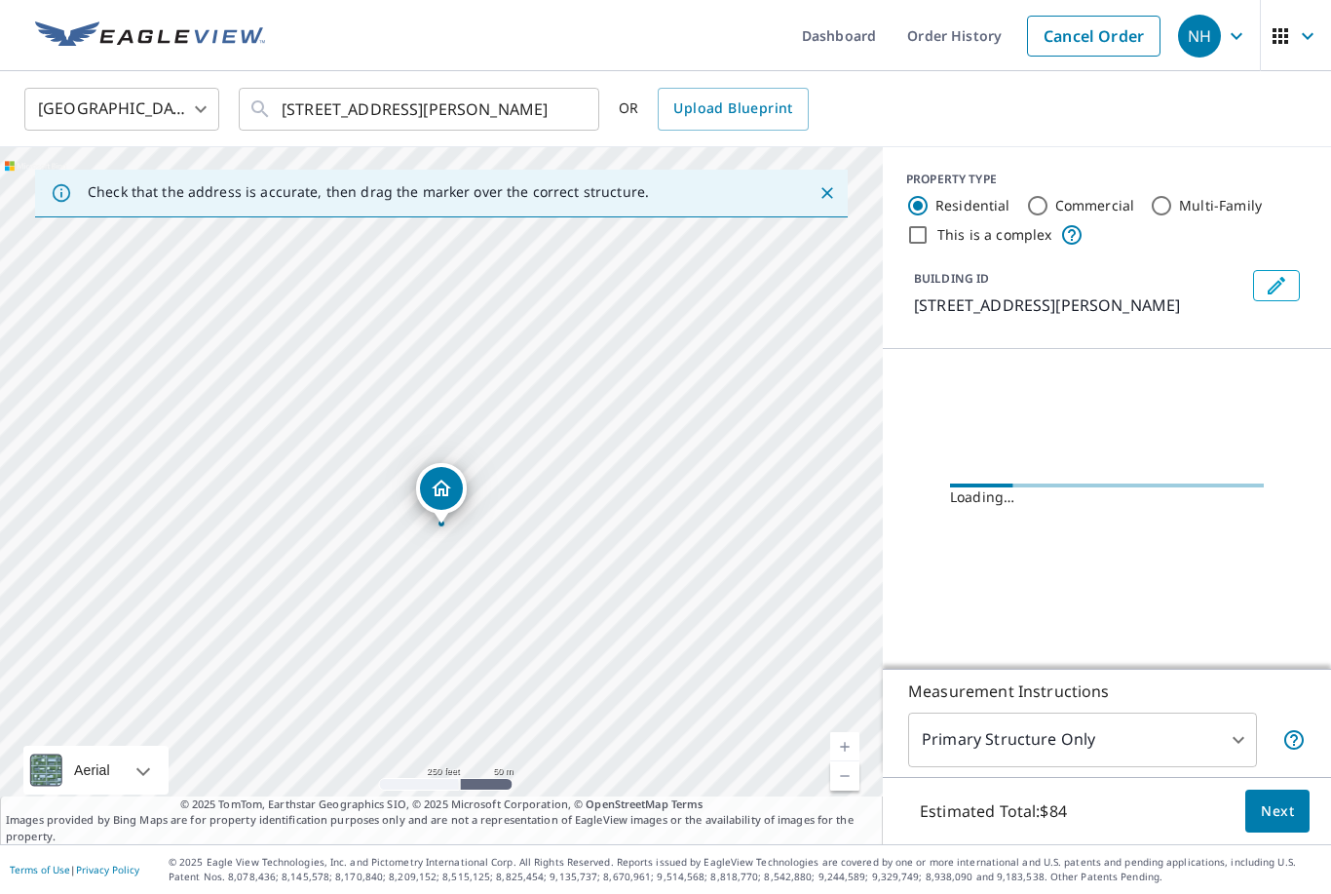
click at [854, 739] on link "Current Level 17, Zoom In" at bounding box center [844, 746] width 29 height 29
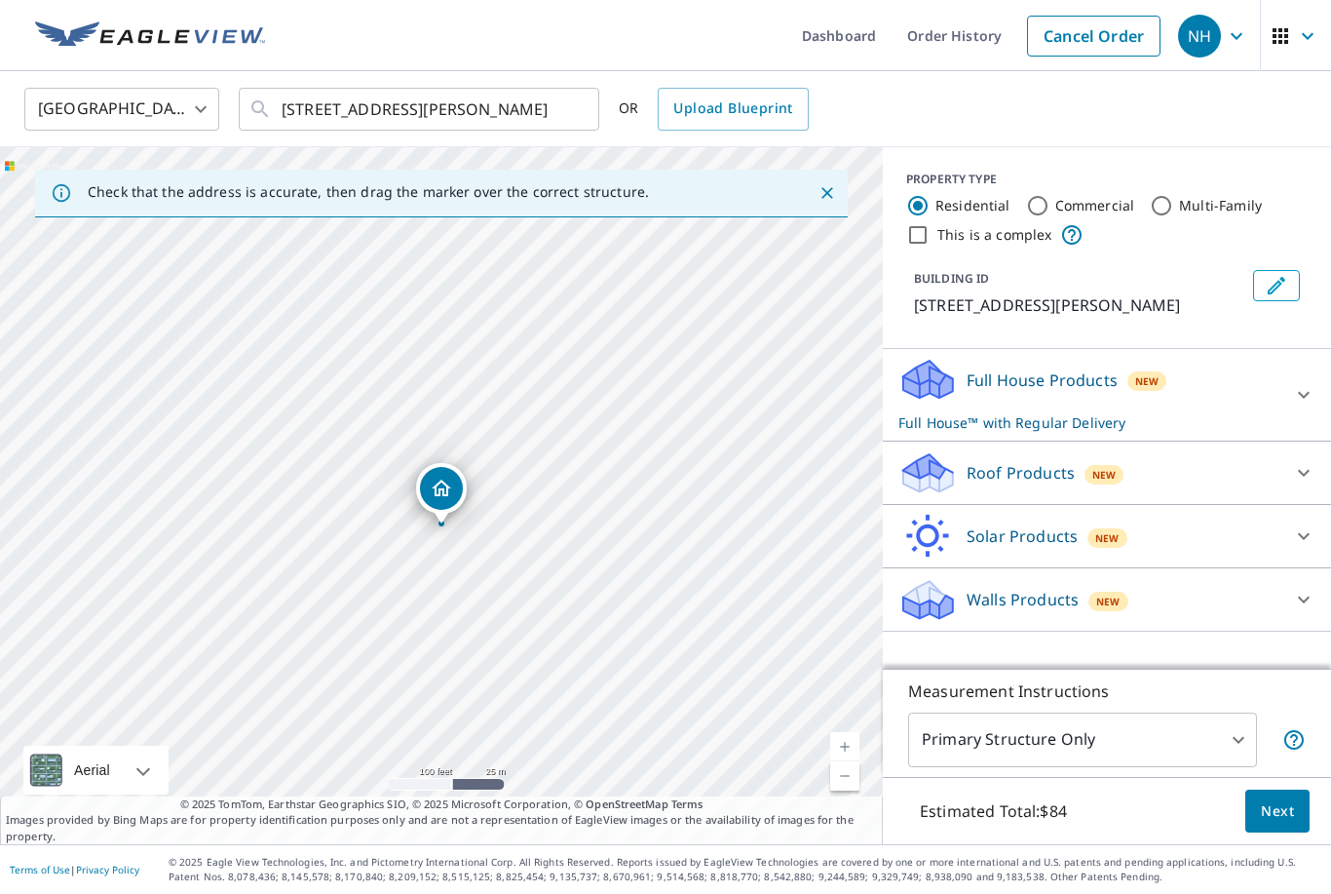
click at [851, 740] on link "Current Level 18, Zoom In" at bounding box center [844, 746] width 29 height 29
click at [1307, 461] on icon at bounding box center [1303, 472] width 23 height 23
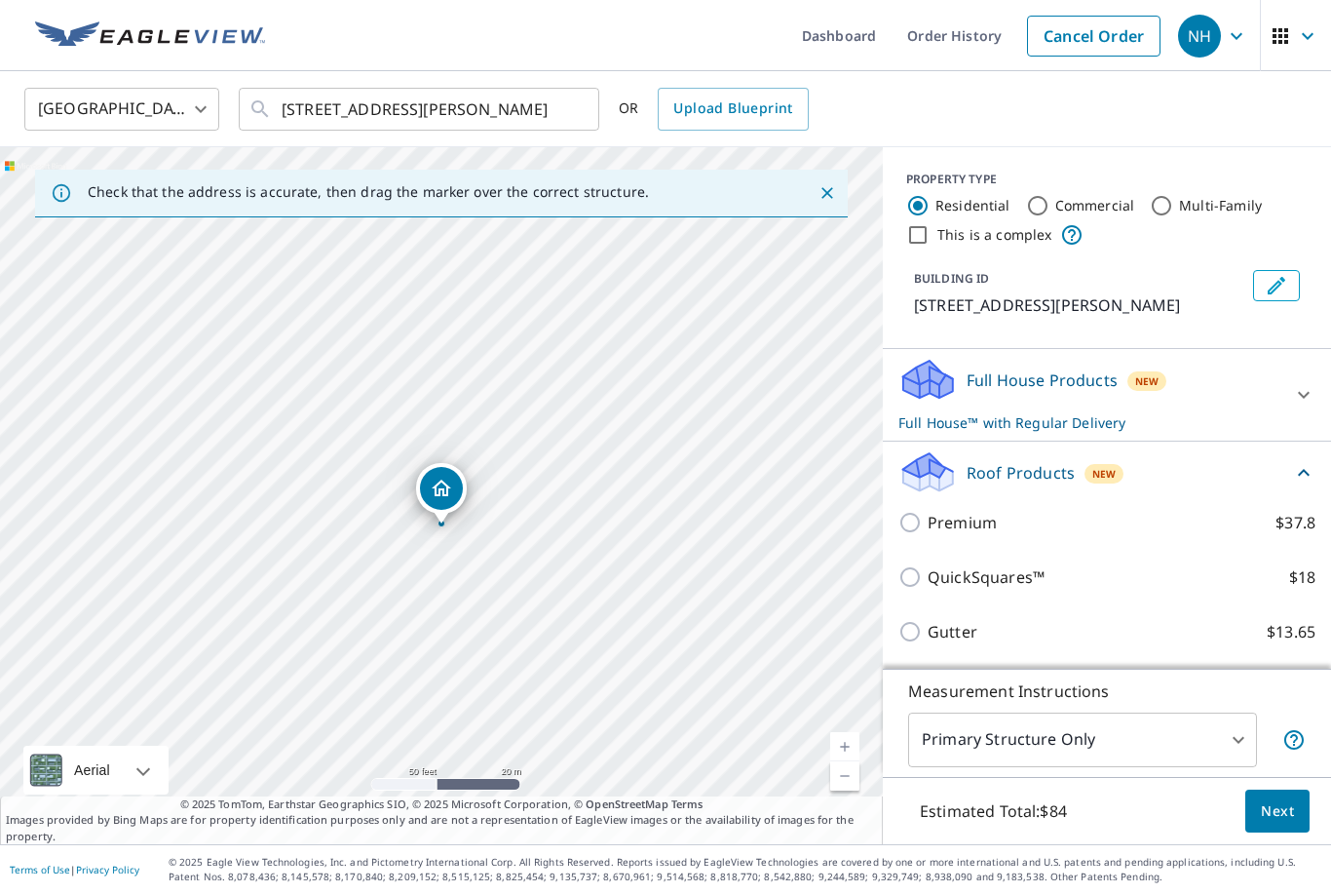
click at [914, 511] on input "Premium $37.8" at bounding box center [912, 522] width 29 height 23
checkbox input "true"
checkbox input "false"
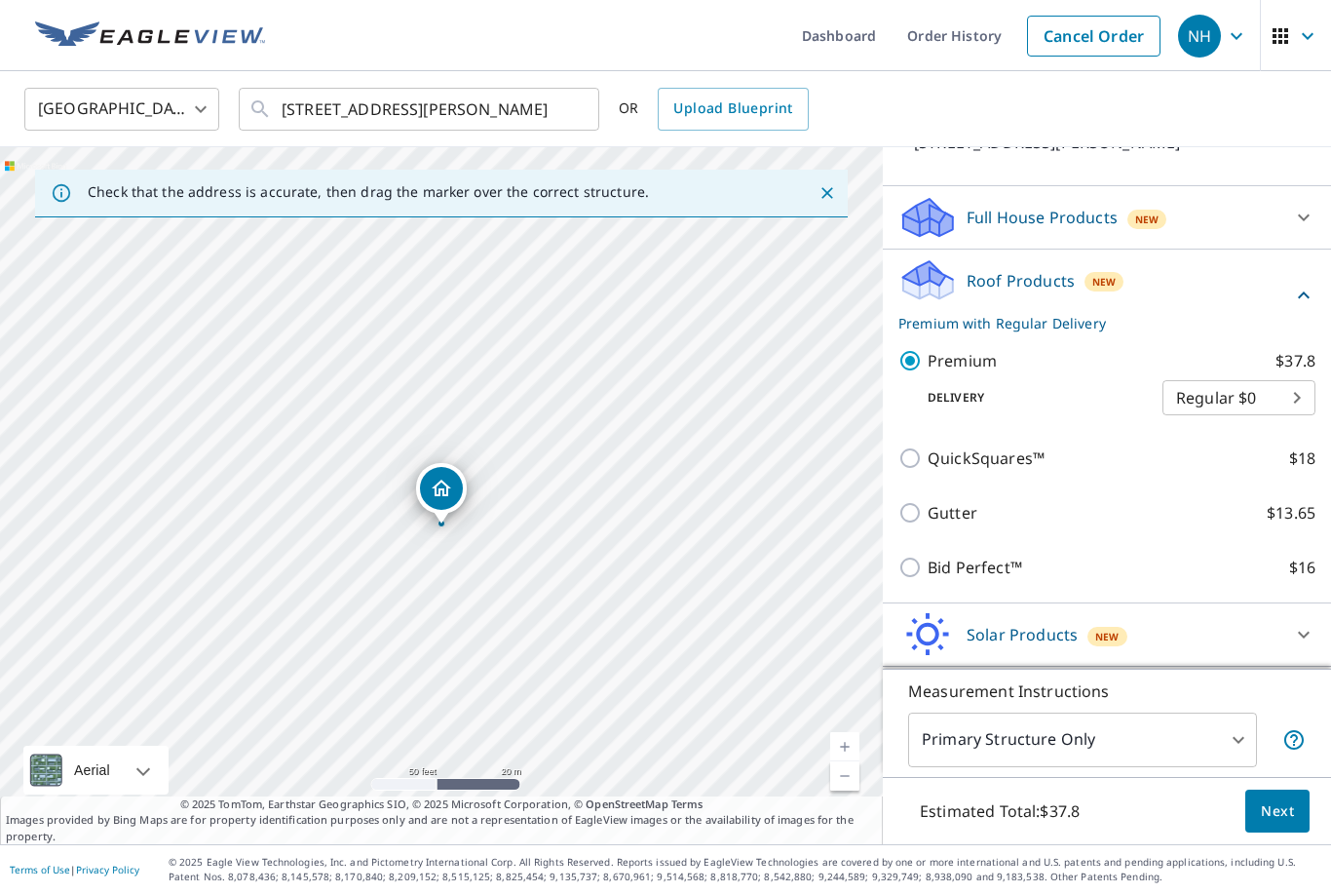
scroll to position [162, 0]
click at [1296, 820] on button "Next" at bounding box center [1277, 811] width 64 height 44
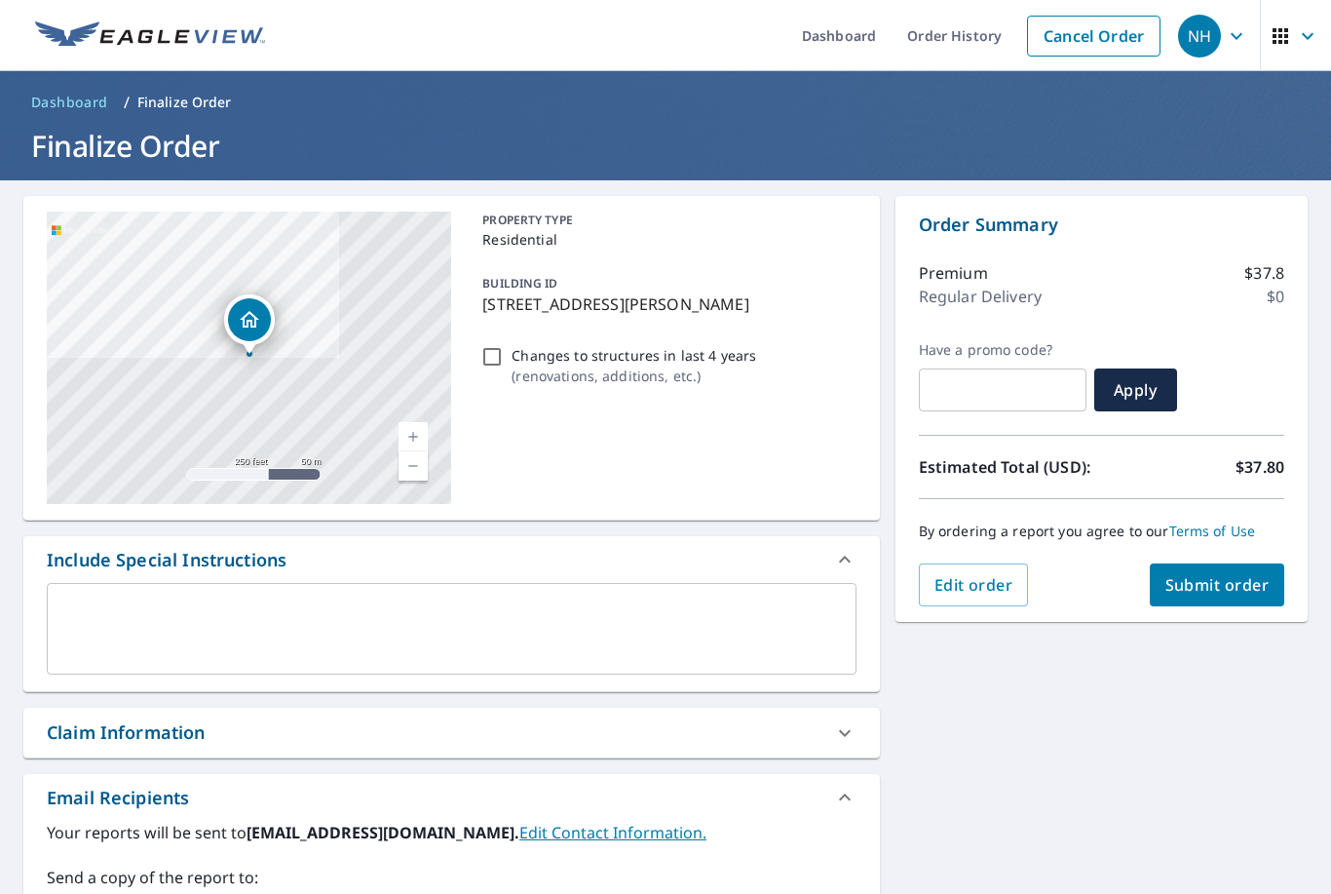
click at [1237, 574] on span "Submit order" at bounding box center [1217, 584] width 104 height 21
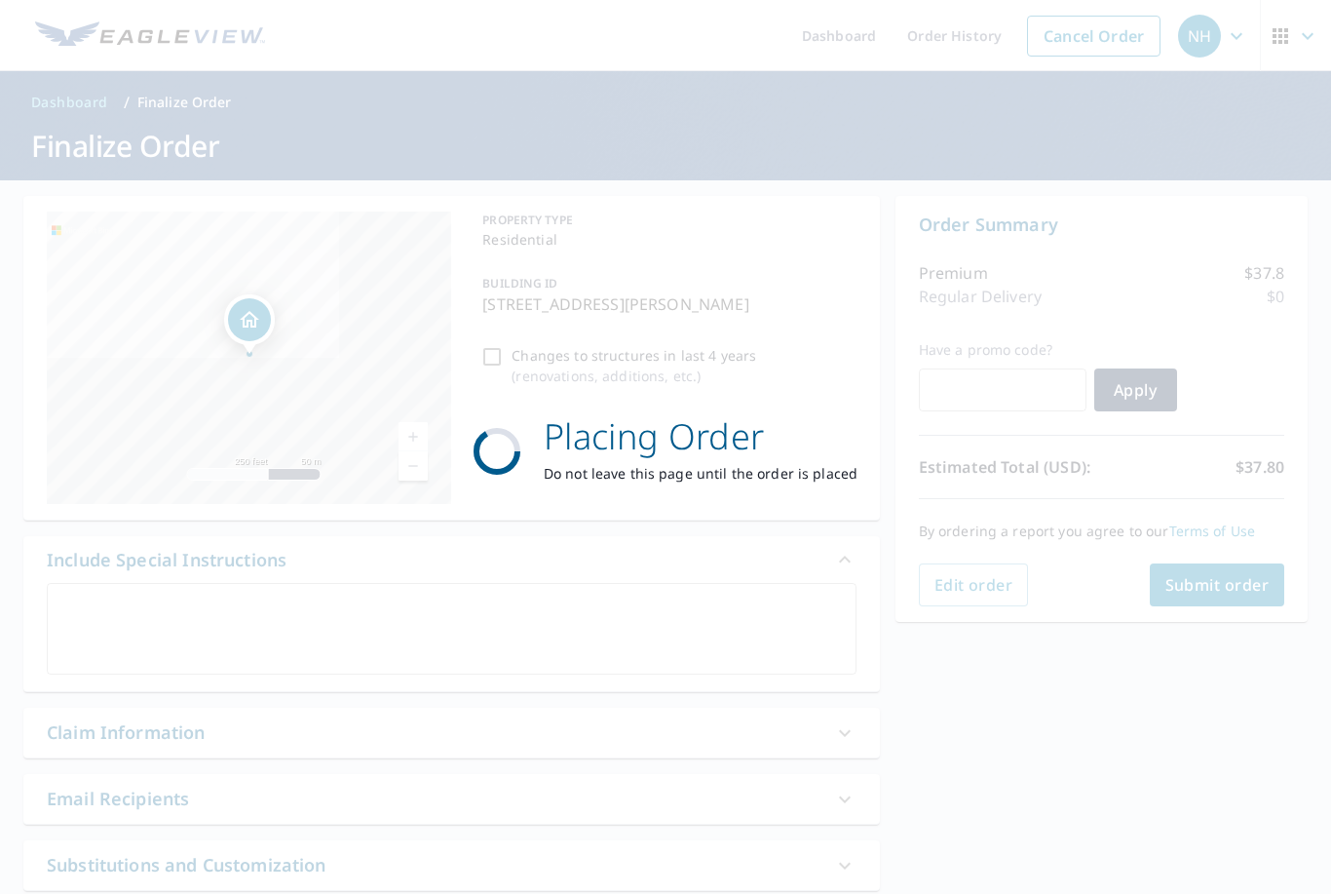
checkbox input "true"
